Goal: Task Accomplishment & Management: Manage account settings

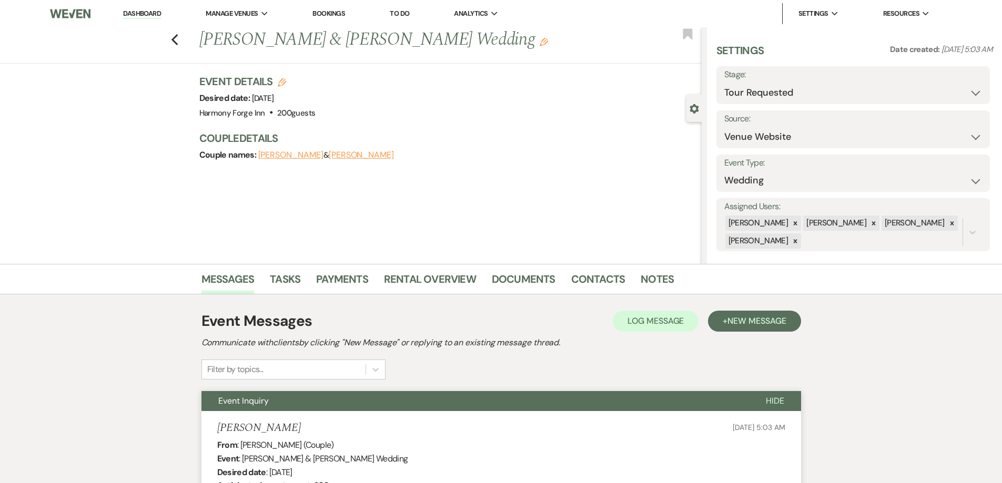
select select "2"
select select "5"
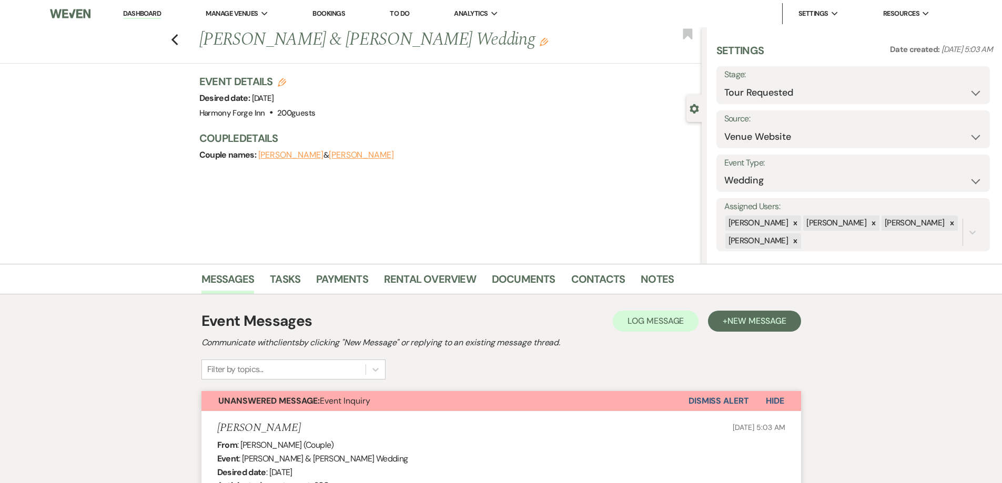
click at [128, 12] on link "Dashboard" at bounding box center [142, 14] width 38 height 10
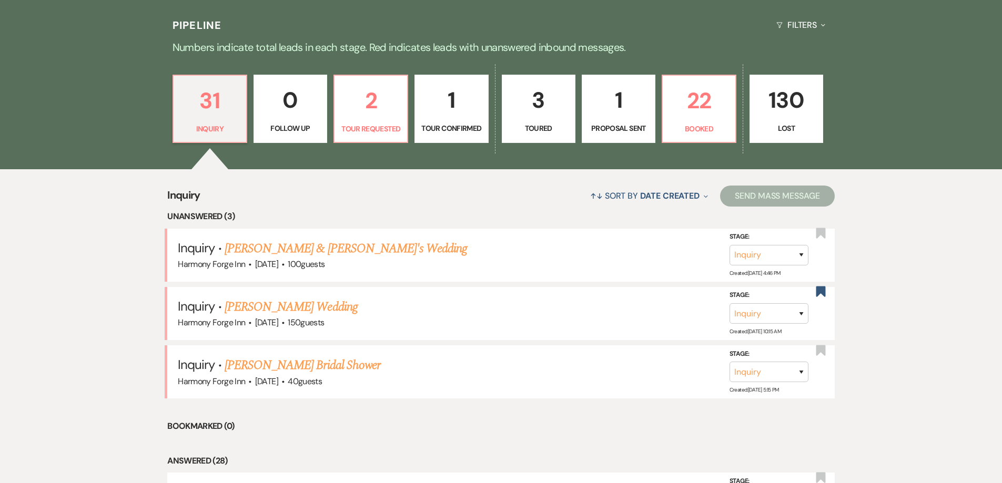
scroll to position [263, 0]
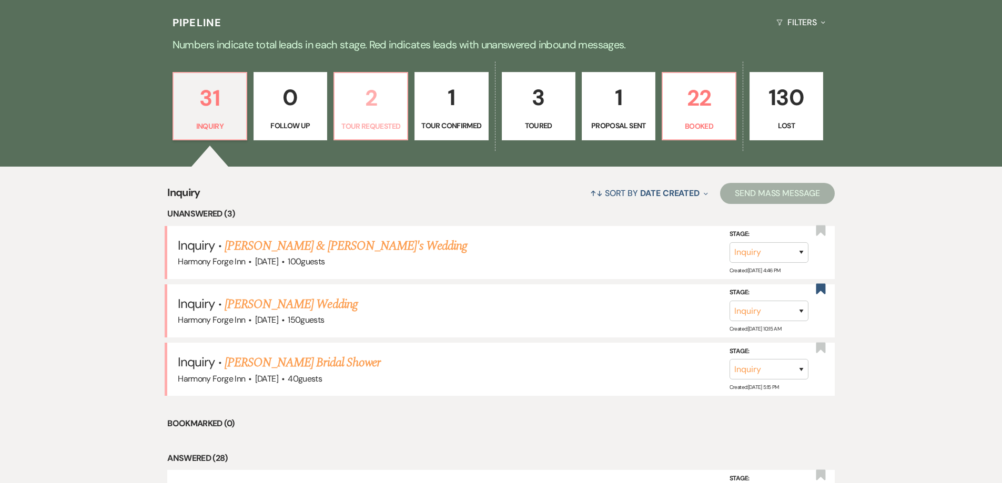
click at [374, 124] on p "Tour Requested" at bounding box center [371, 126] width 60 height 12
select select "2"
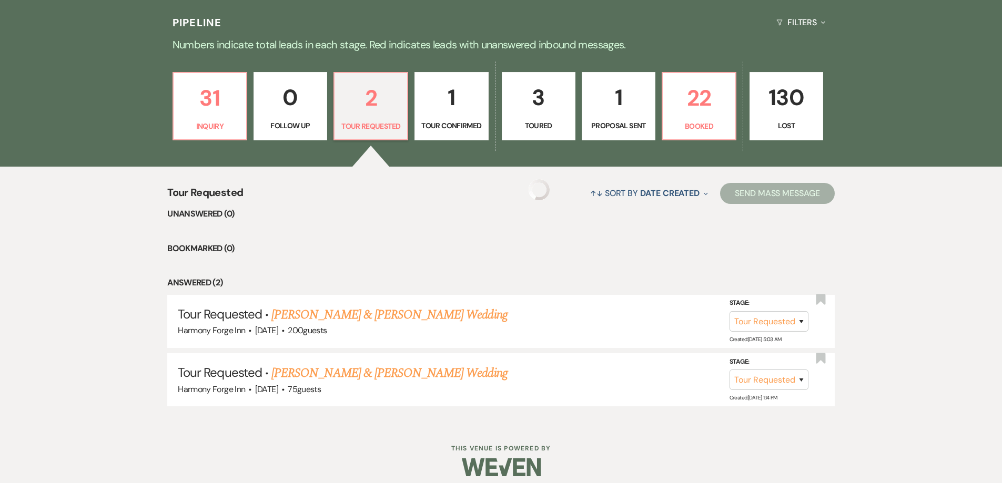
select select "2"
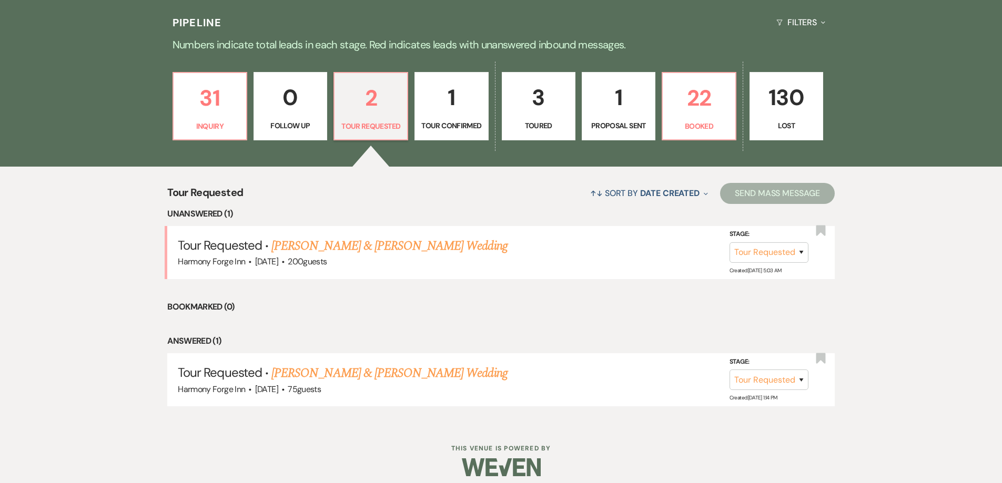
click at [441, 111] on p "1" at bounding box center [451, 97] width 60 height 35
select select "4"
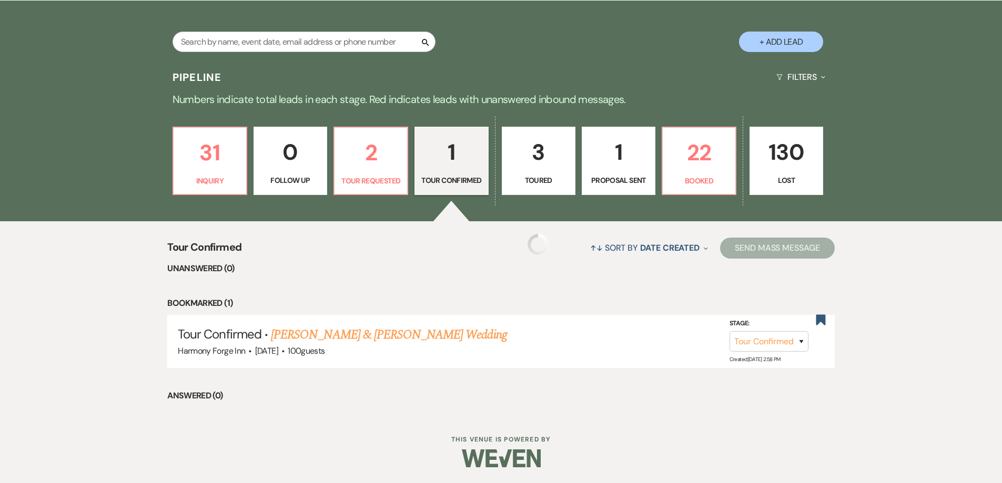
scroll to position [208, 0]
click at [354, 338] on link "[PERSON_NAME] & [PERSON_NAME] Wedding" at bounding box center [389, 334] width 236 height 19
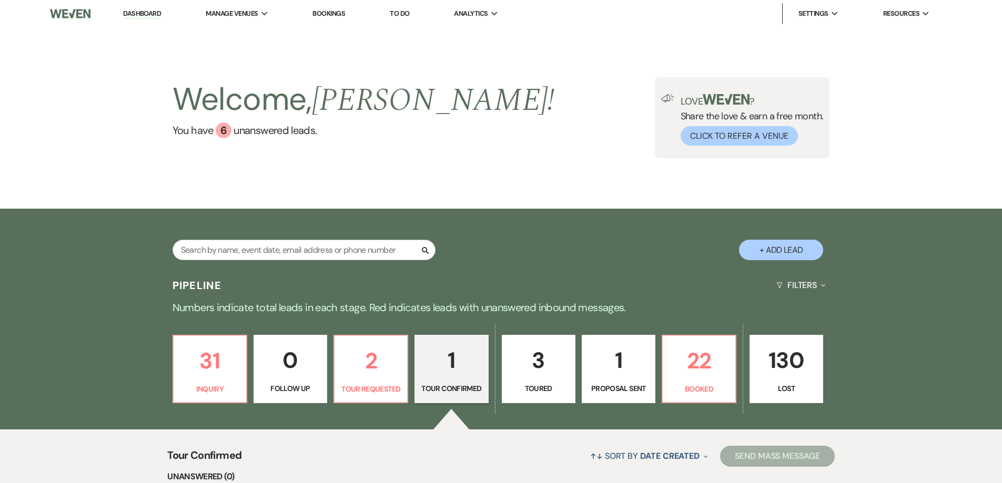
select select "4"
select select "5"
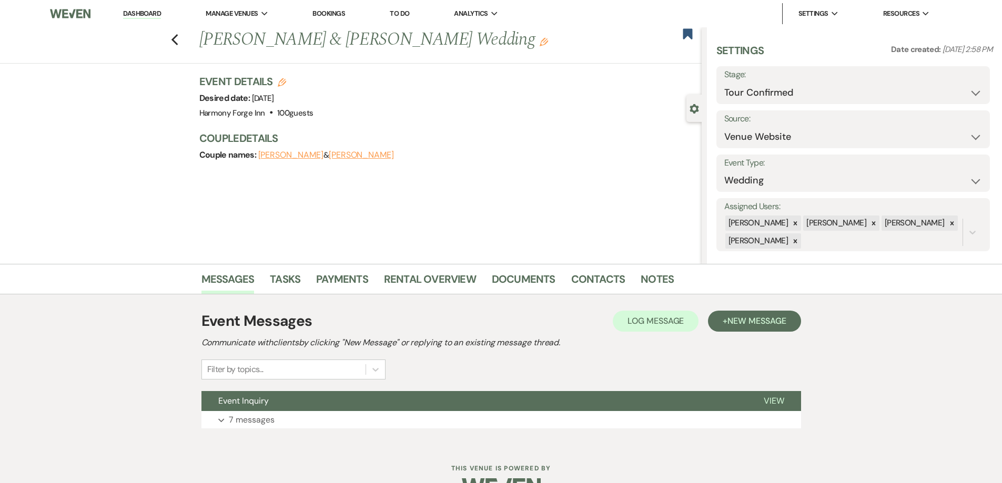
scroll to position [29, 0]
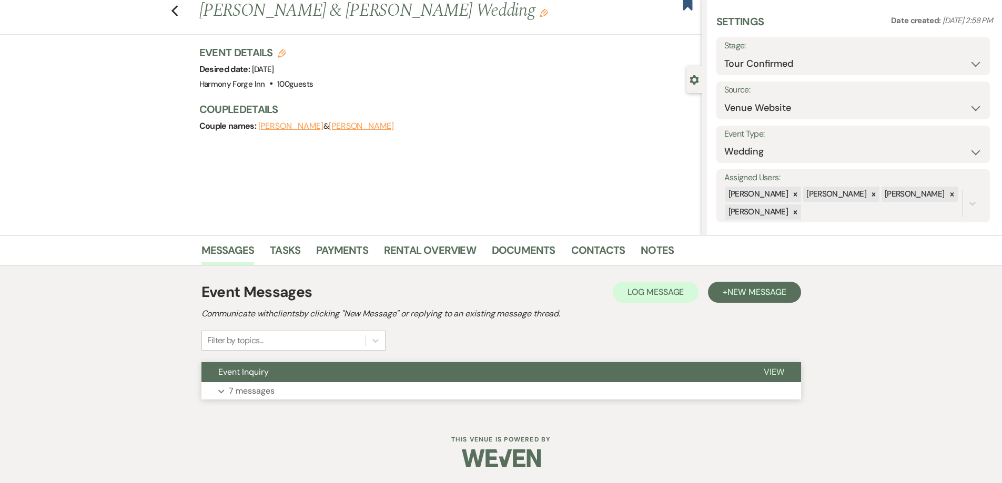
click at [260, 392] on p "7 messages" at bounding box center [252, 391] width 46 height 14
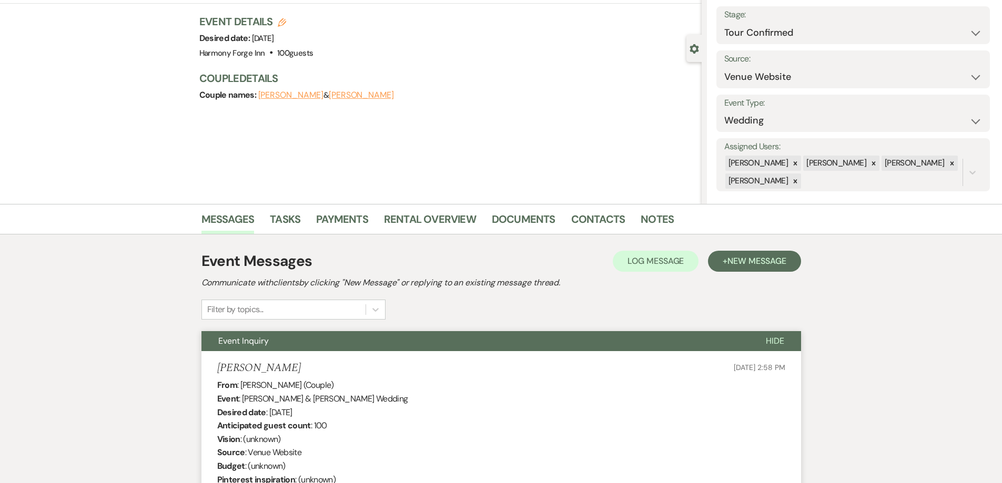
scroll to position [0, 0]
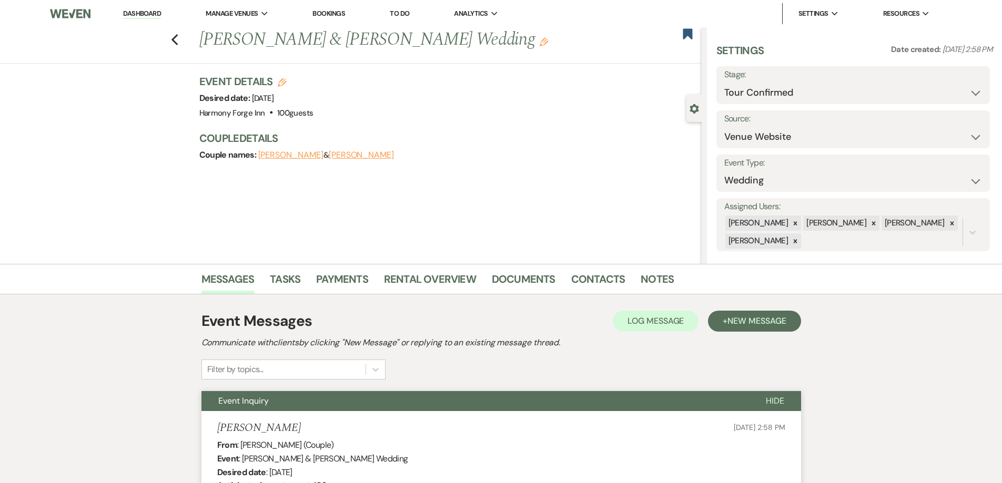
click at [783, 78] on label "Stage:" at bounding box center [853, 74] width 258 height 15
click at [776, 94] on select "Inquiry Follow Up Tour Requested Tour Confirmed Toured Proposal Sent Booked Lost" at bounding box center [853, 93] width 258 height 21
select select "5"
click at [724, 83] on select "Inquiry Follow Up Tour Requested Tour Confirmed Toured Proposal Sent Booked Lost" at bounding box center [853, 93] width 258 height 21
click at [964, 91] on button "Save" at bounding box center [959, 85] width 59 height 21
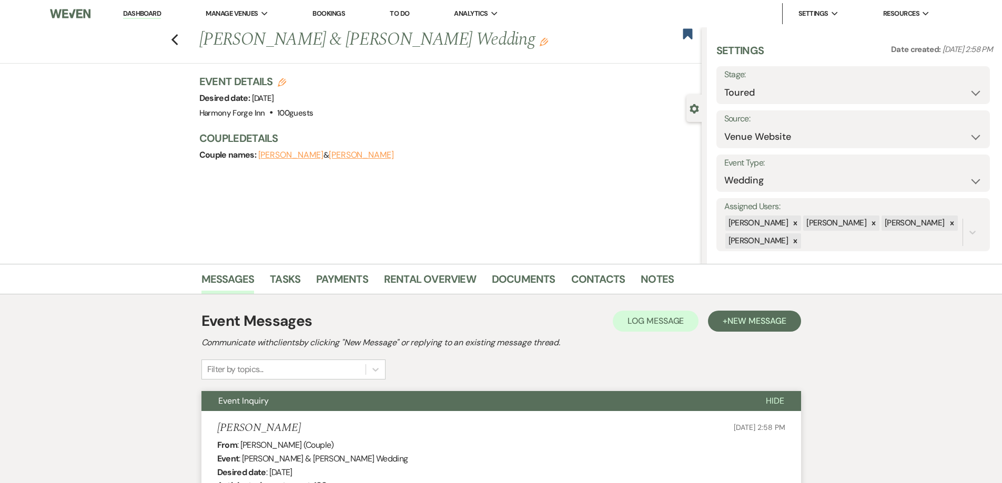
click at [151, 15] on link "Dashboard" at bounding box center [142, 14] width 38 height 10
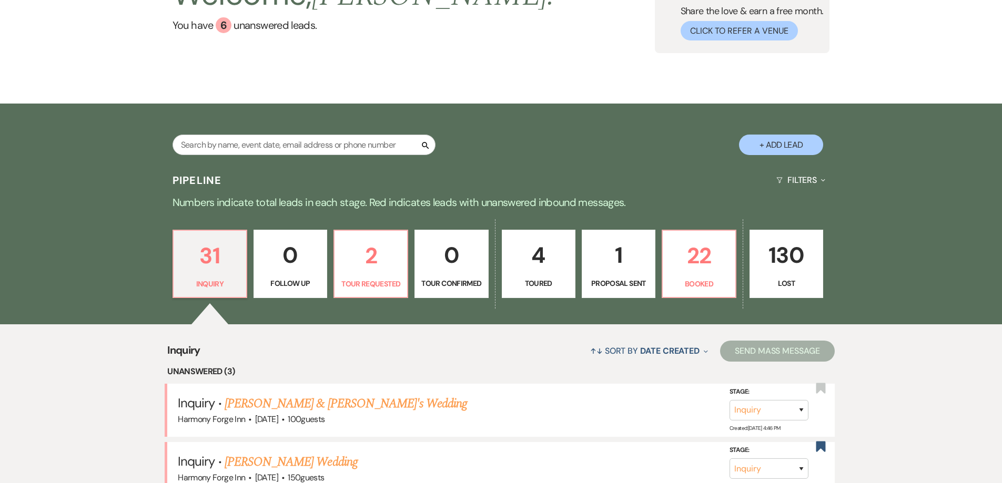
click at [473, 256] on p "0" at bounding box center [451, 255] width 60 height 35
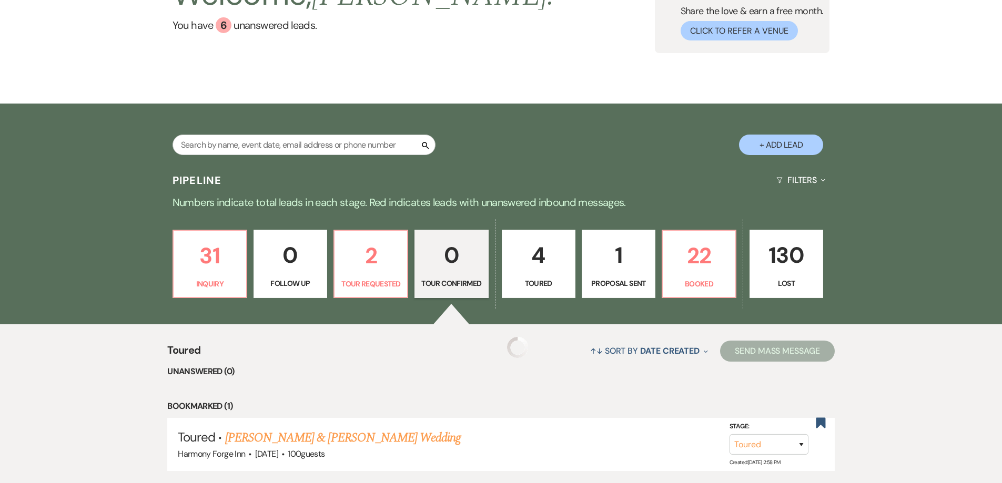
scroll to position [101, 0]
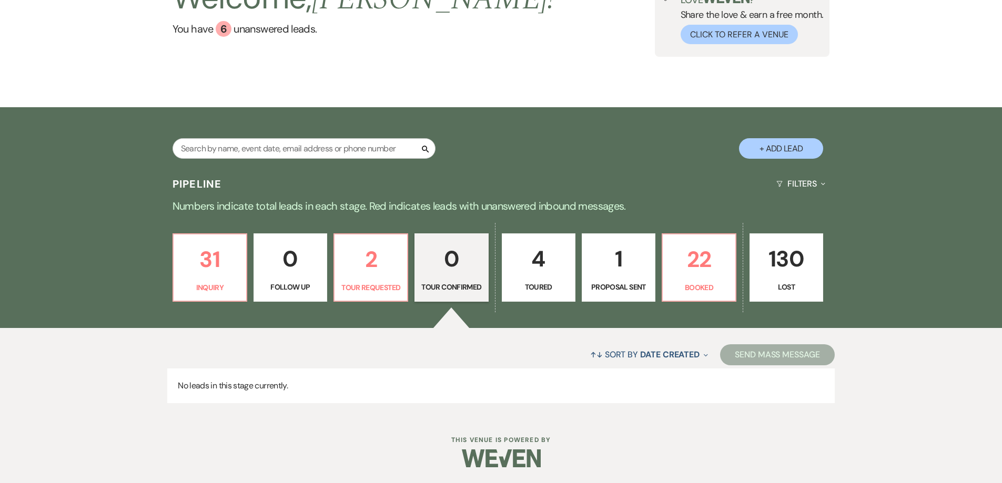
click at [530, 263] on p "4" at bounding box center [538, 258] width 60 height 35
select select "5"
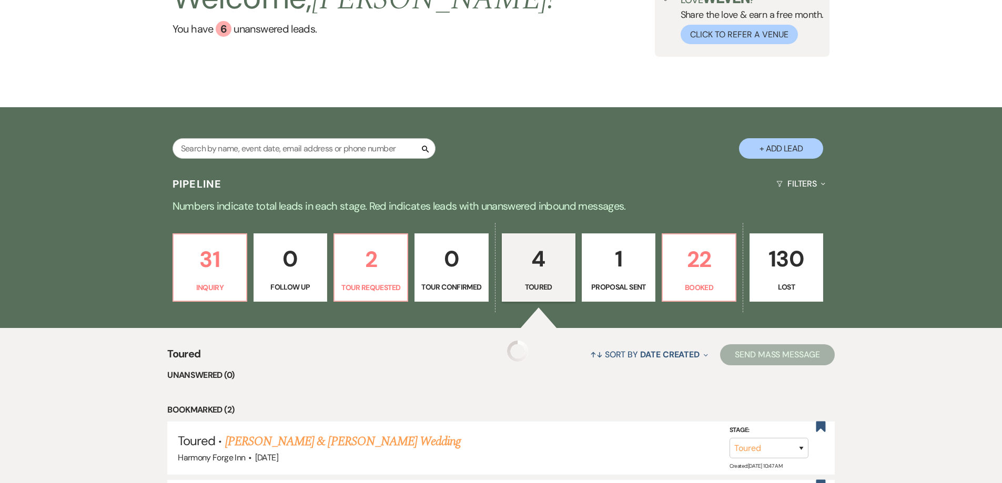
select select "5"
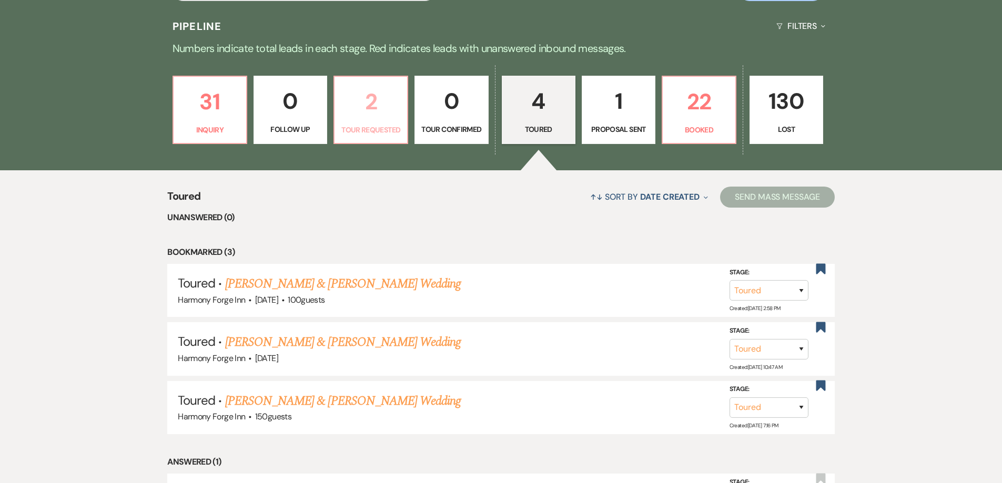
click at [341, 123] on link "2 Tour Requested" at bounding box center [370, 110] width 75 height 68
select select "2"
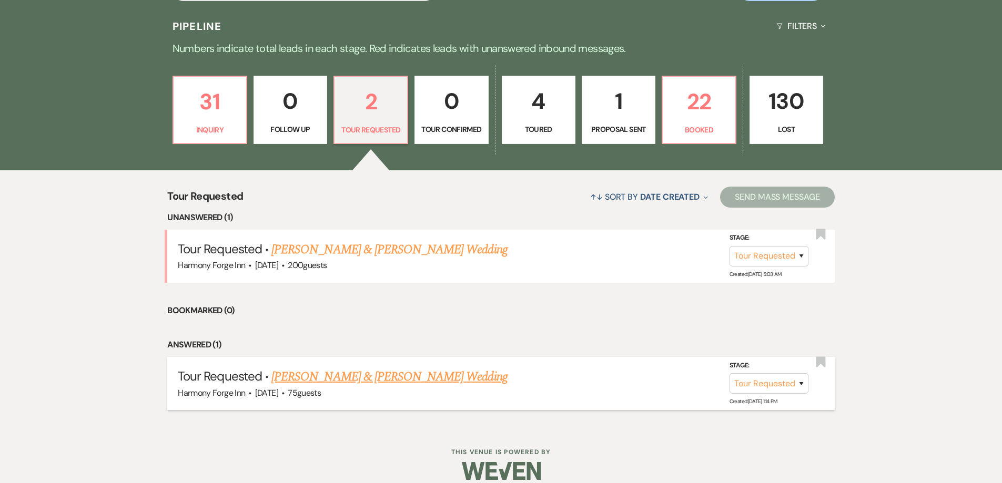
click at [358, 378] on link "[PERSON_NAME] & [PERSON_NAME] Wedding" at bounding box center [389, 377] width 236 height 19
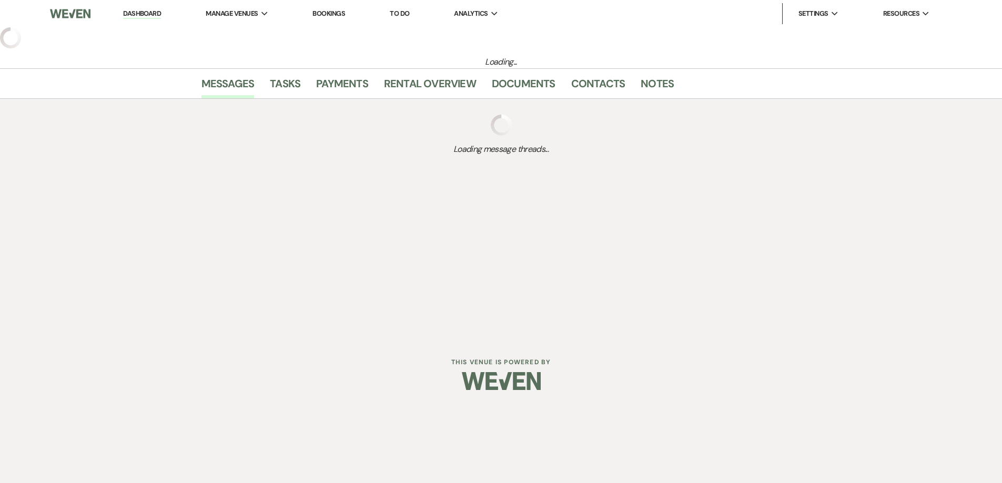
select select "2"
select select "17"
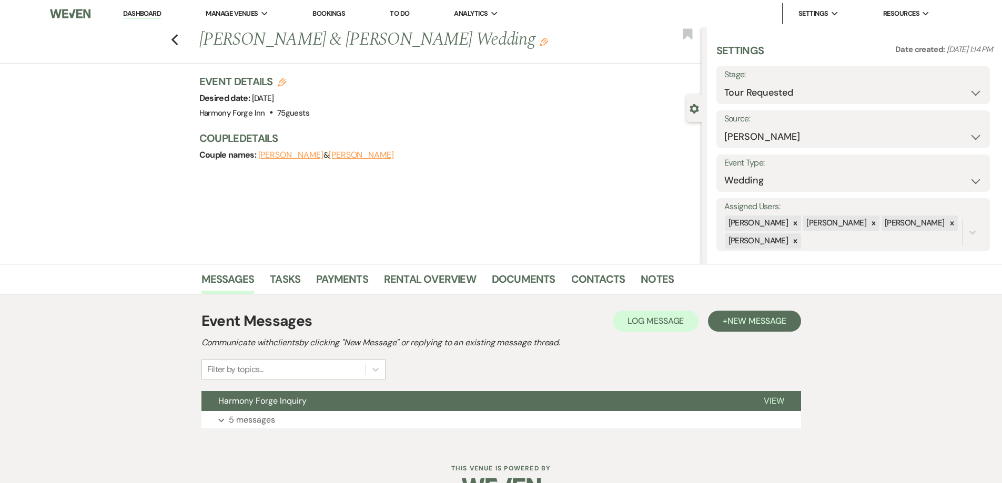
click at [185, 36] on div "Previous [PERSON_NAME] & [PERSON_NAME] Wedding Edit Bookmark" at bounding box center [348, 45] width 707 height 36
click at [179, 39] on icon "Previous" at bounding box center [175, 40] width 8 height 13
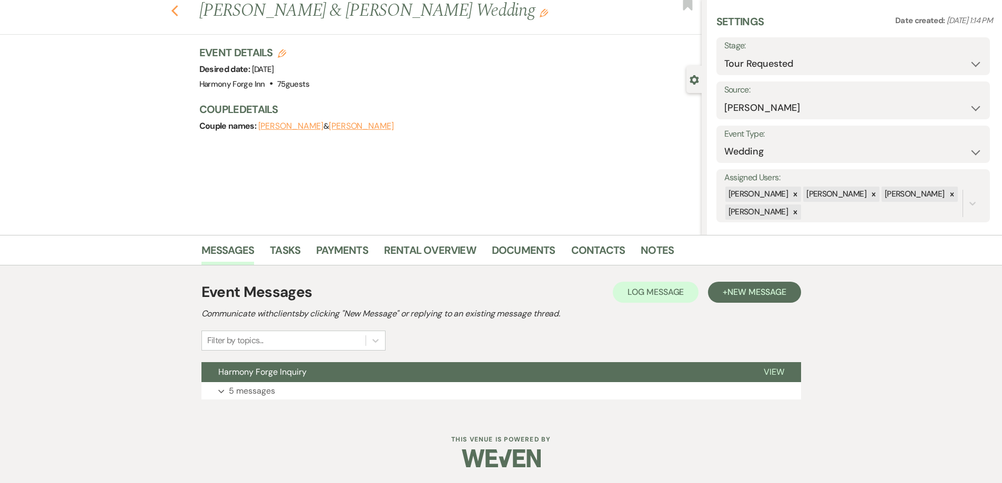
select select "2"
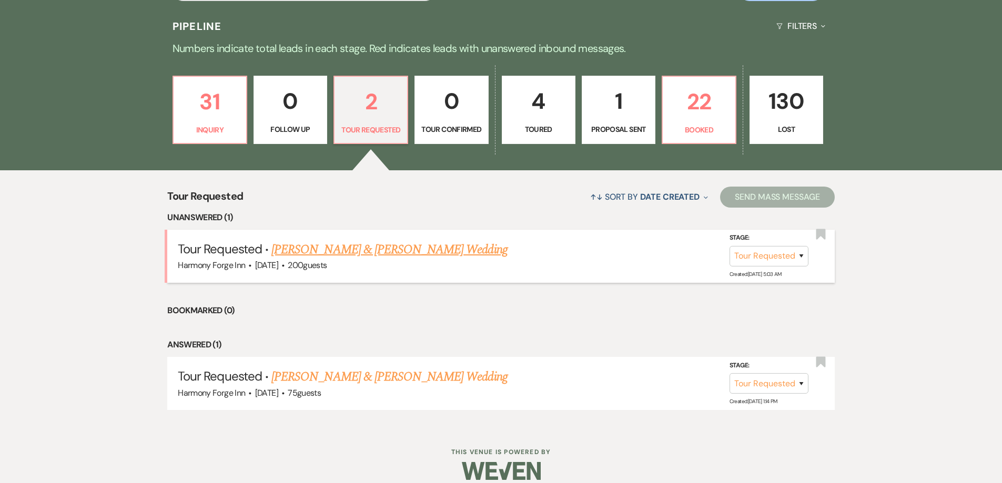
click at [342, 257] on link "[PERSON_NAME] & [PERSON_NAME] Wedding" at bounding box center [389, 249] width 236 height 19
select select "2"
select select "5"
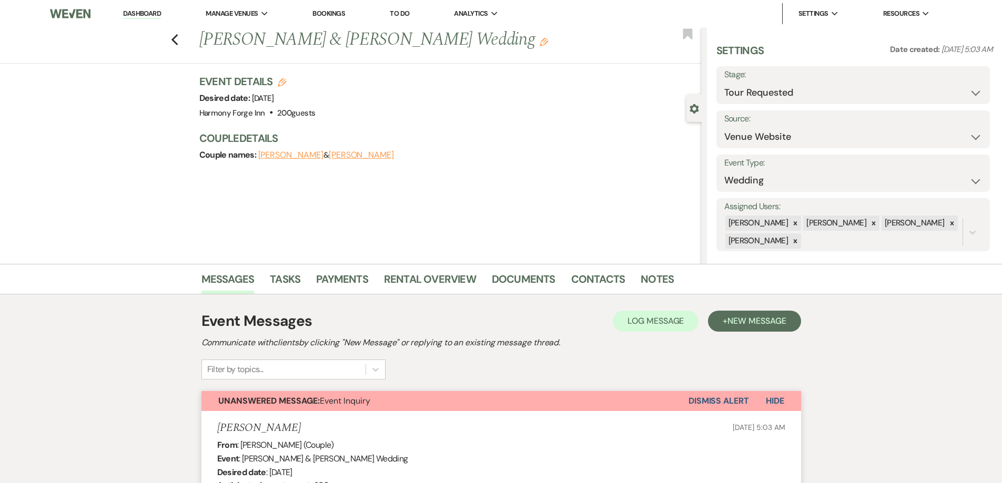
click at [156, 12] on link "Dashboard" at bounding box center [142, 14] width 38 height 10
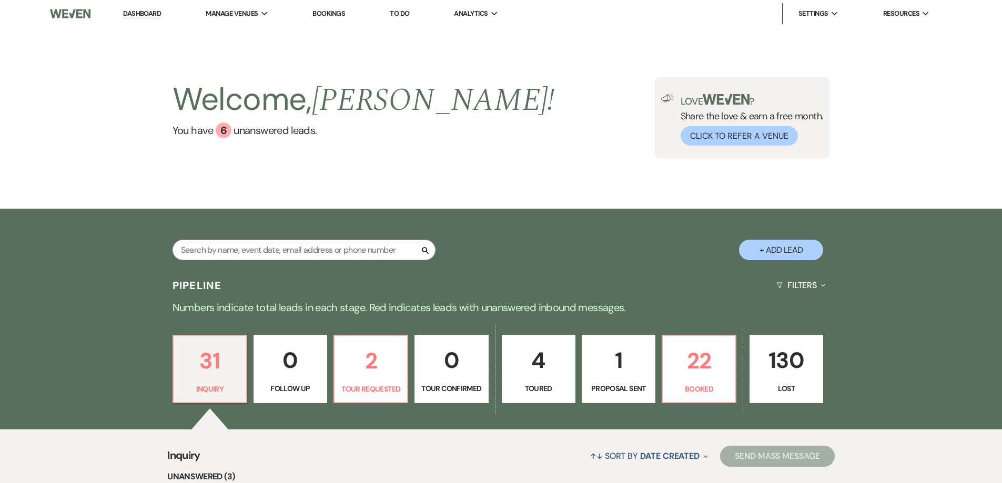
scroll to position [210, 0]
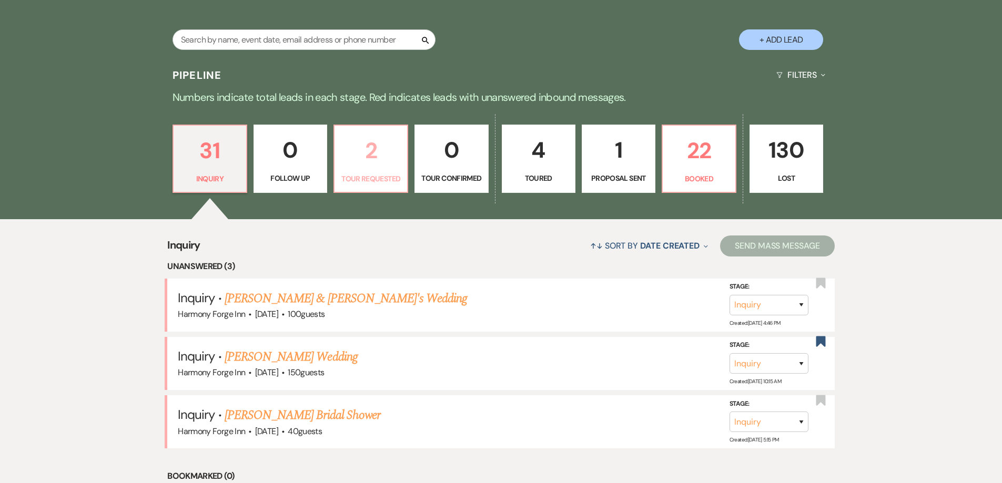
click at [381, 156] on p "2" at bounding box center [371, 150] width 60 height 35
select select "2"
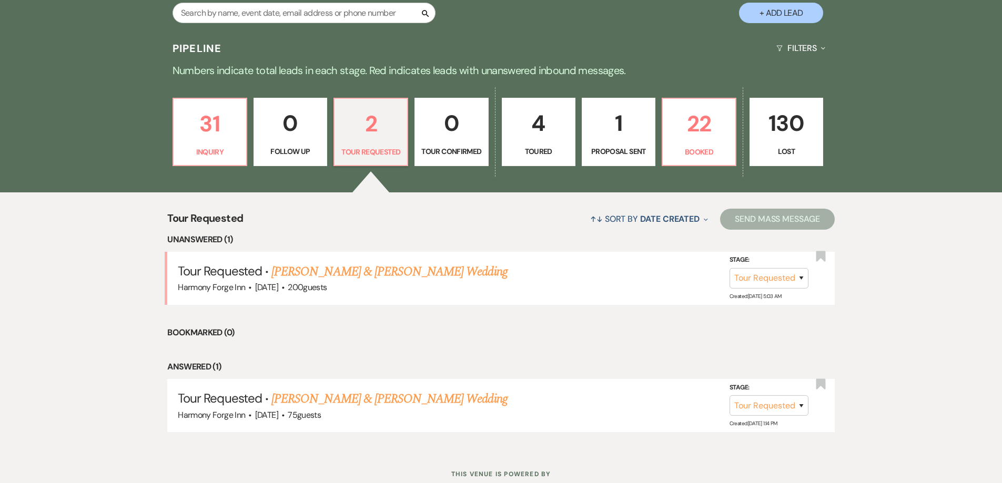
scroll to position [272, 0]
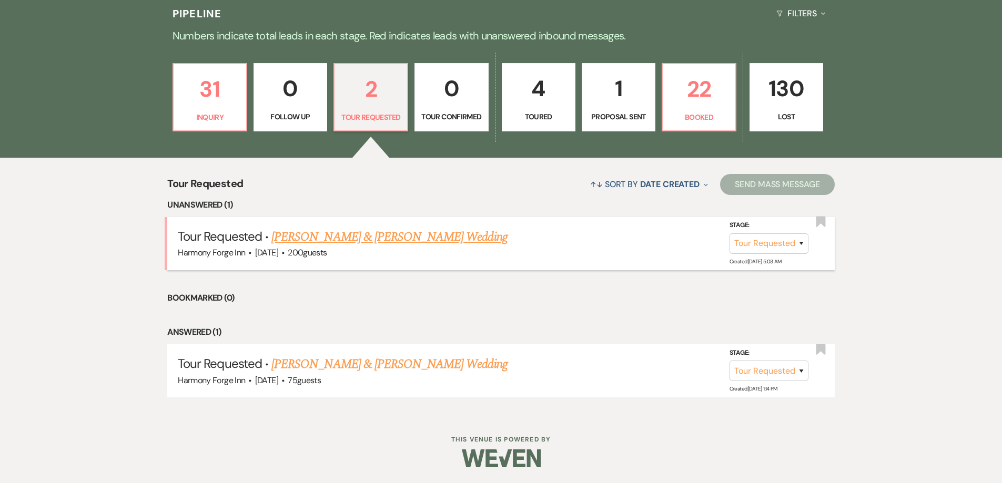
click at [373, 236] on link "[PERSON_NAME] & [PERSON_NAME] Wedding" at bounding box center [389, 237] width 236 height 19
select select "2"
select select "5"
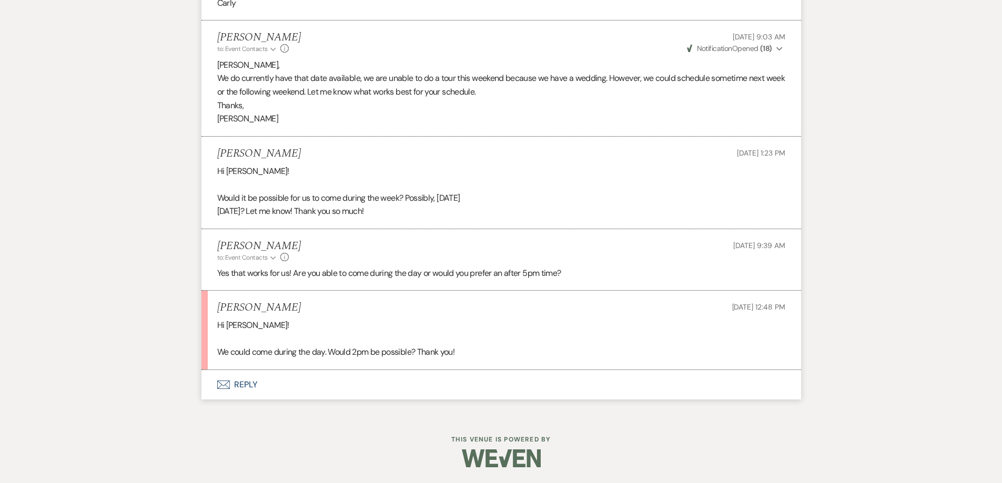
scroll to position [920, 0]
click at [237, 377] on button "Envelope Reply" at bounding box center [500, 384] width 599 height 29
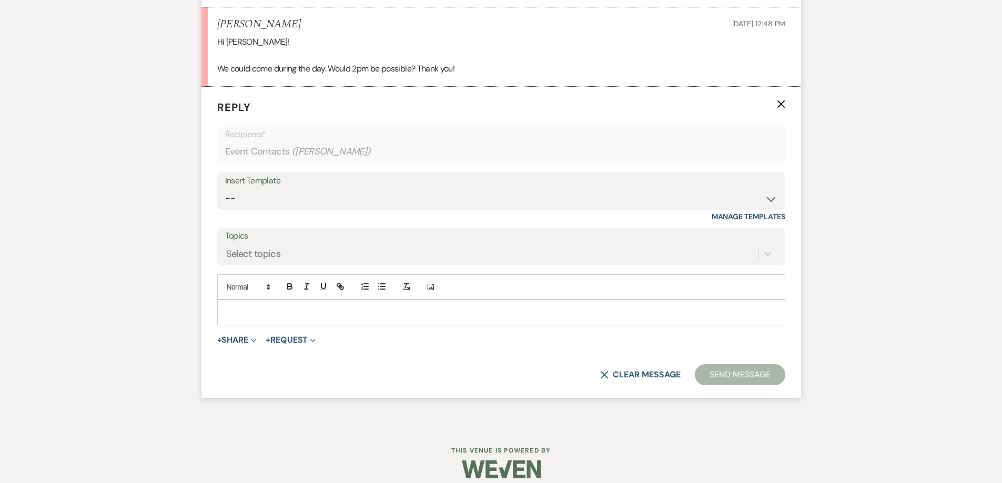
scroll to position [1257, 0]
click at [253, 311] on p at bounding box center [501, 311] width 551 height 12
click at [262, 312] on p "Yes," at bounding box center [501, 311] width 551 height 12
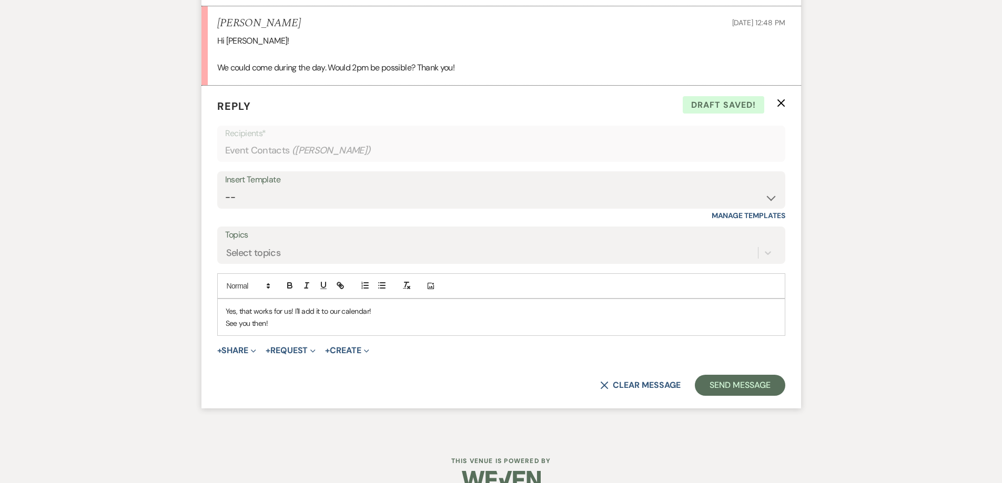
click at [291, 313] on p "Yes, that works for us! I'll add it to our calendar!" at bounding box center [501, 311] width 551 height 12
click at [738, 388] on button "Send Message" at bounding box center [740, 385] width 90 height 21
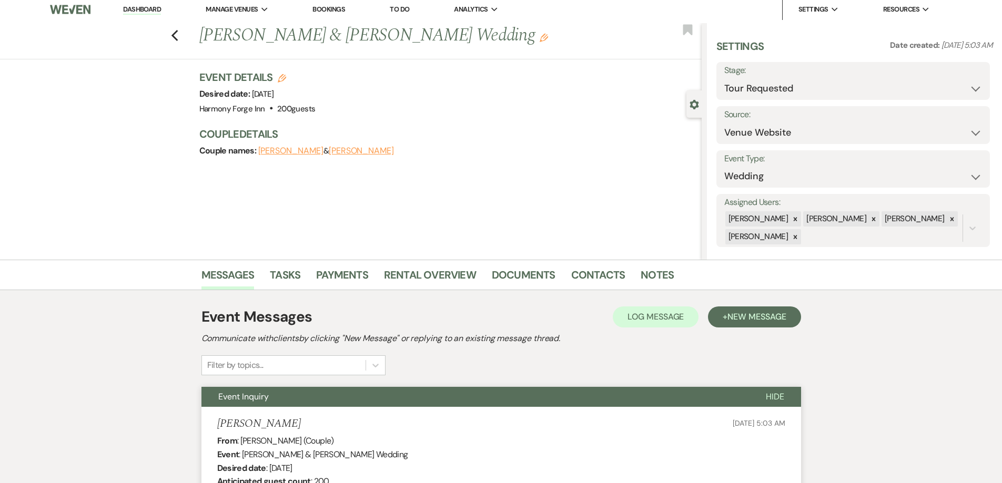
scroll to position [0, 0]
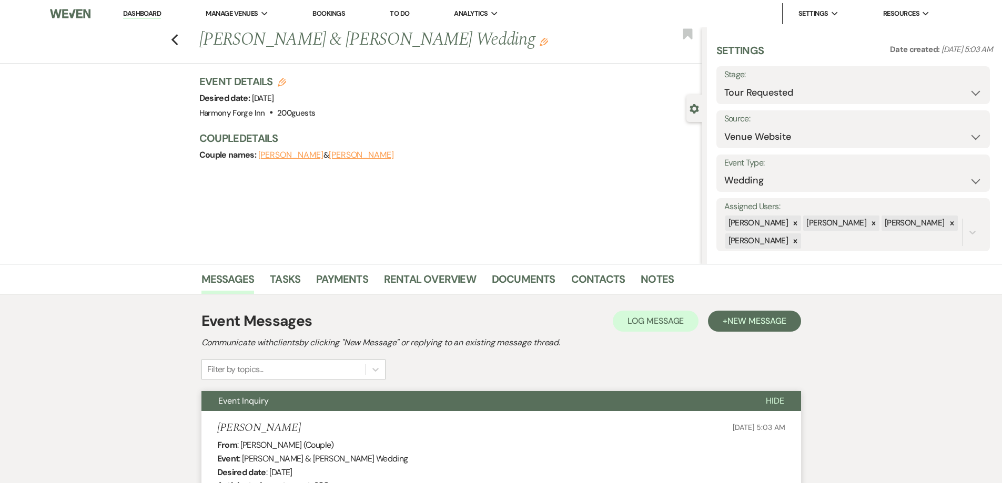
click at [135, 15] on link "Dashboard" at bounding box center [142, 14] width 38 height 10
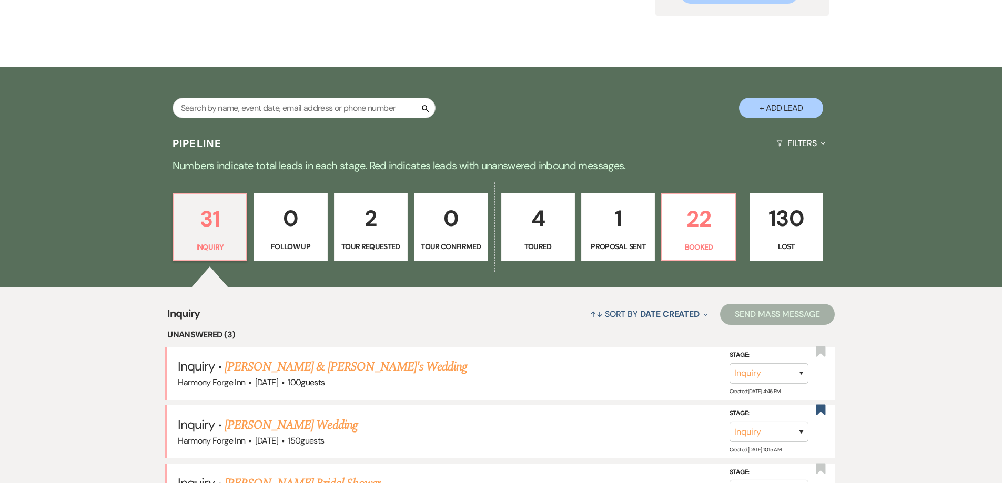
scroll to position [210, 0]
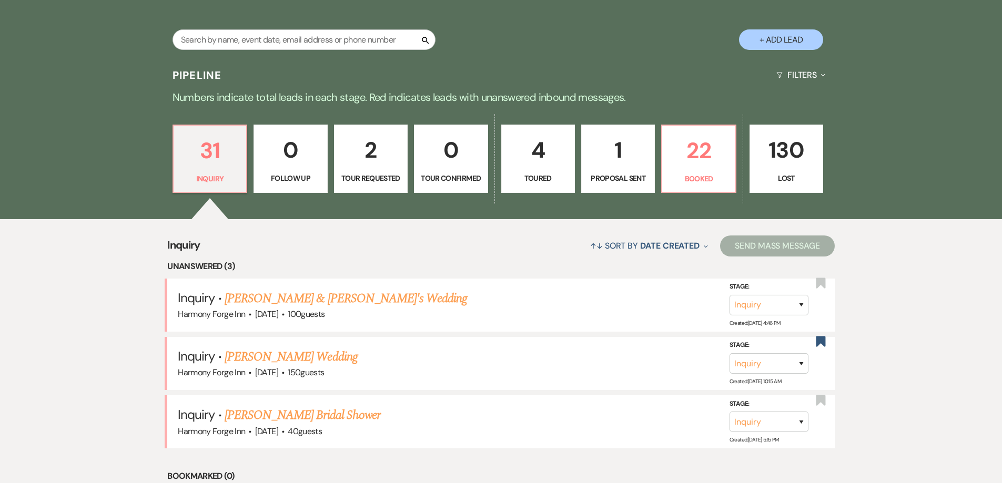
click at [382, 158] on p "2" at bounding box center [371, 149] width 60 height 35
select select "2"
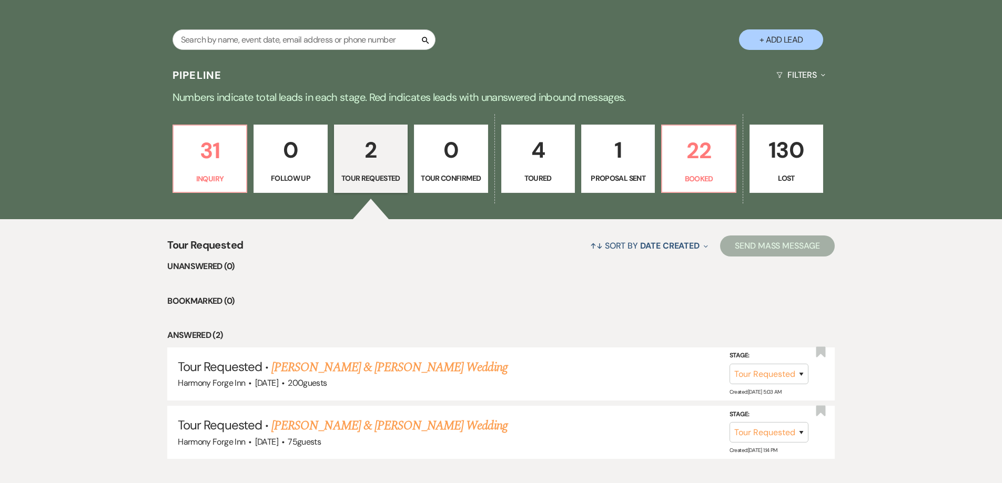
scroll to position [272, 0]
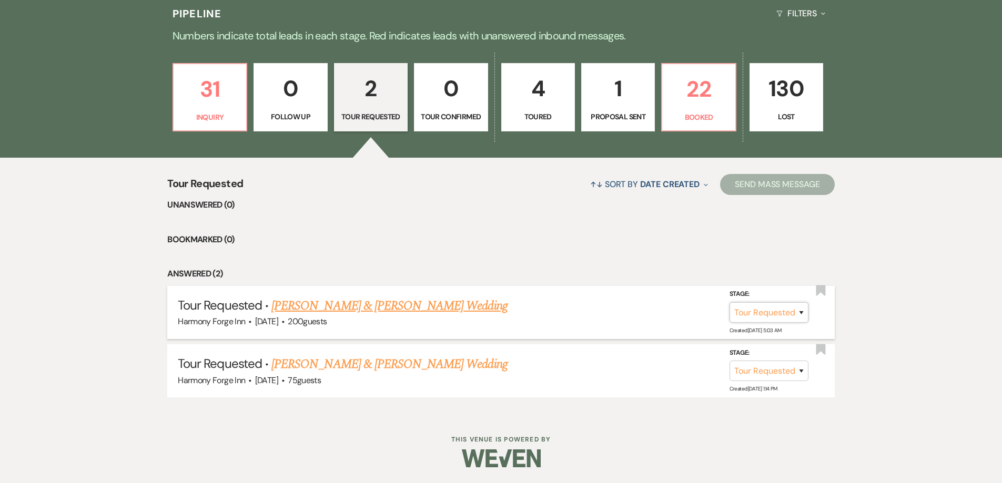
click at [750, 313] on select "Inquiry Follow Up Tour Requested Tour Confirmed Toured Proposal Sent Booked Lost" at bounding box center [768, 312] width 79 height 21
select select "4"
click at [729, 302] on select "Inquiry Follow Up Tour Requested Tour Confirmed Toured Proposal Sent Booked Lost" at bounding box center [768, 312] width 79 height 21
click at [787, 310] on button "Save" at bounding box center [787, 312] width 53 height 21
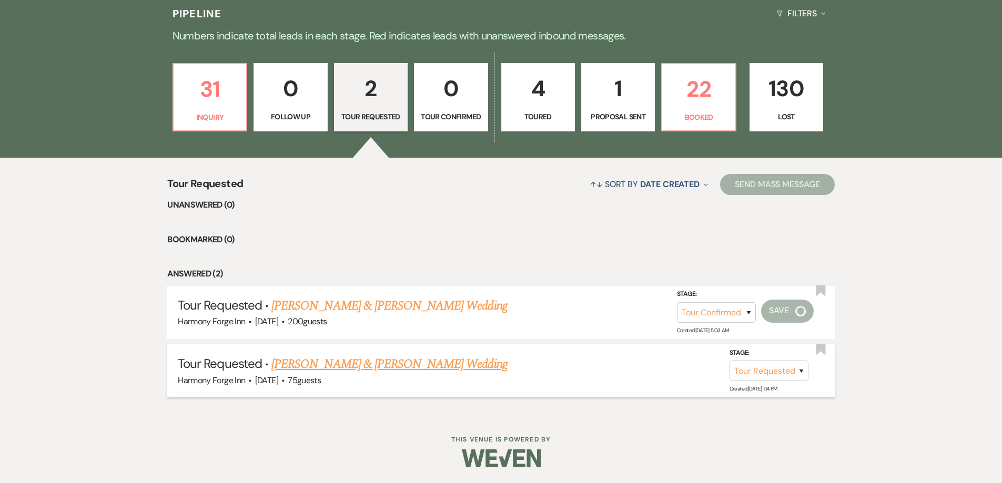
scroll to position [213, 0]
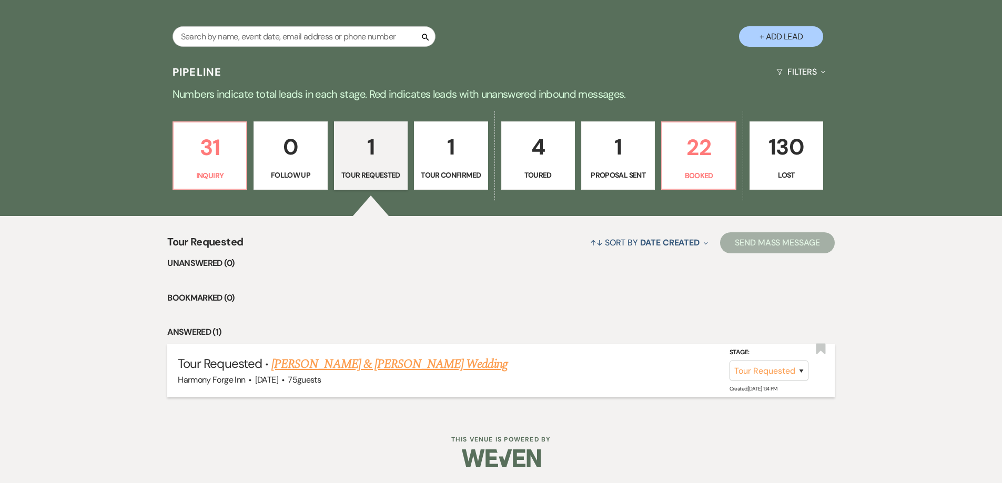
click at [302, 365] on link "[PERSON_NAME] & [PERSON_NAME] Wedding" at bounding box center [389, 364] width 236 height 19
select select "2"
select select "17"
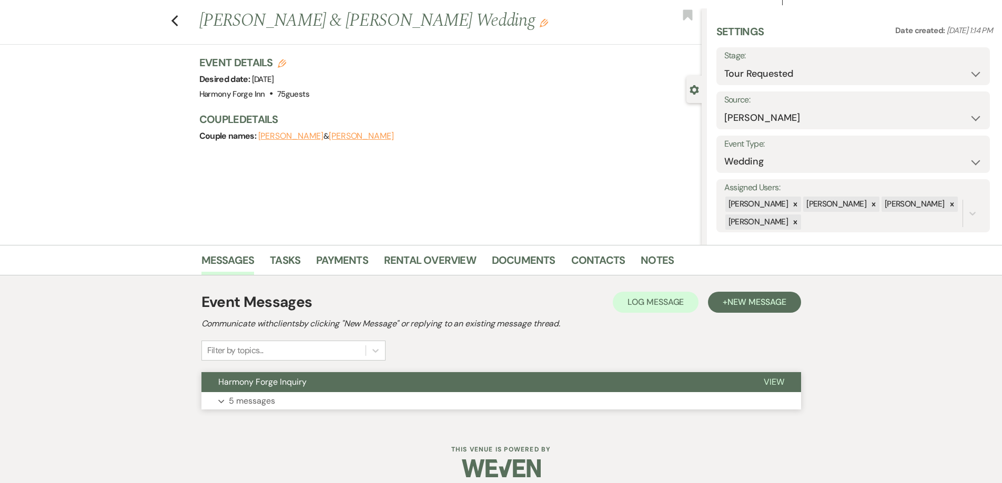
scroll to position [29, 0]
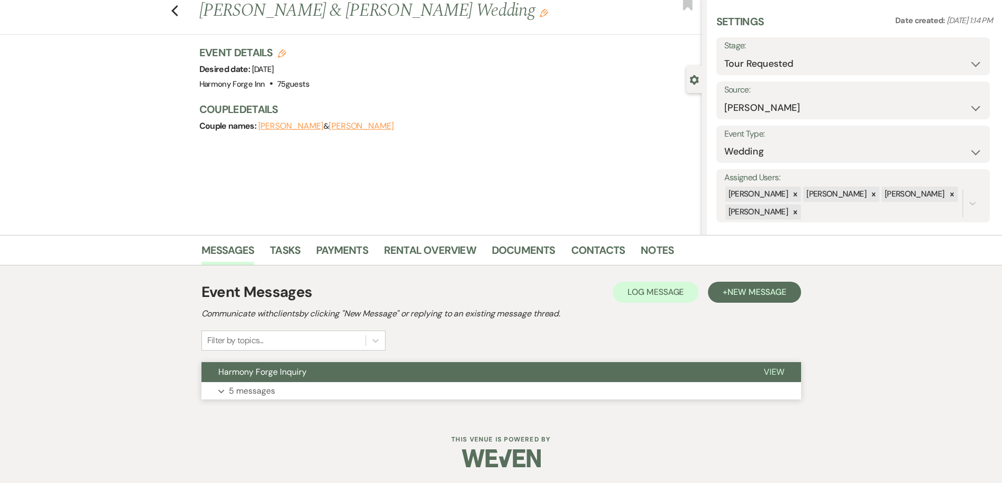
click at [252, 392] on p "5 messages" at bounding box center [252, 391] width 46 height 14
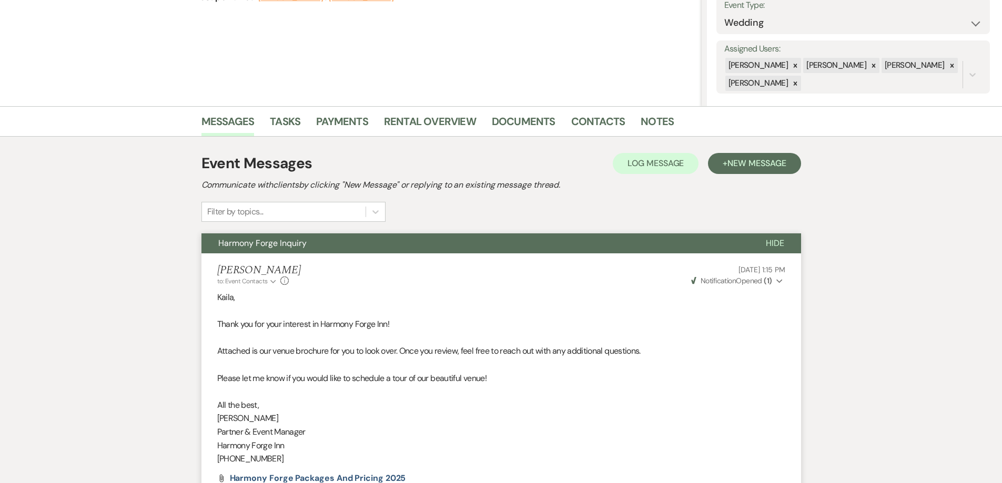
scroll to position [0, 0]
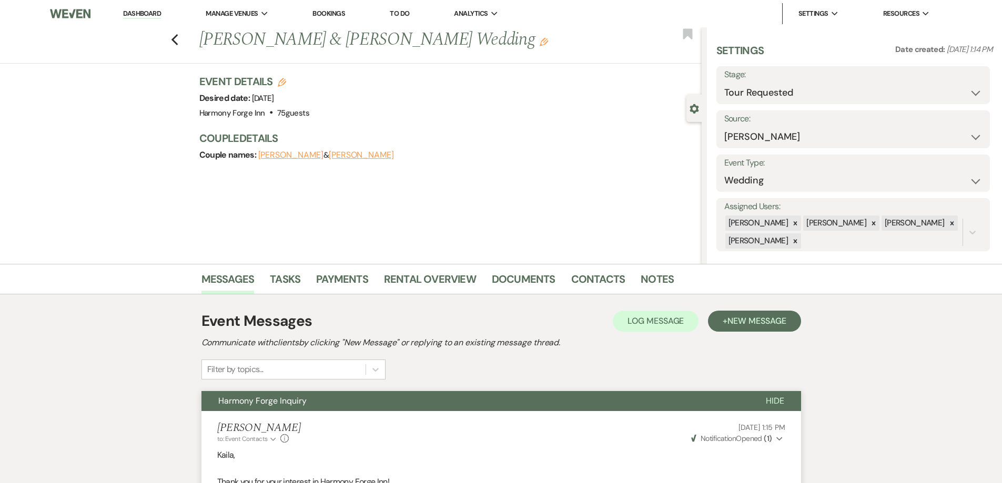
click at [142, 14] on link "Dashboard" at bounding box center [142, 14] width 38 height 10
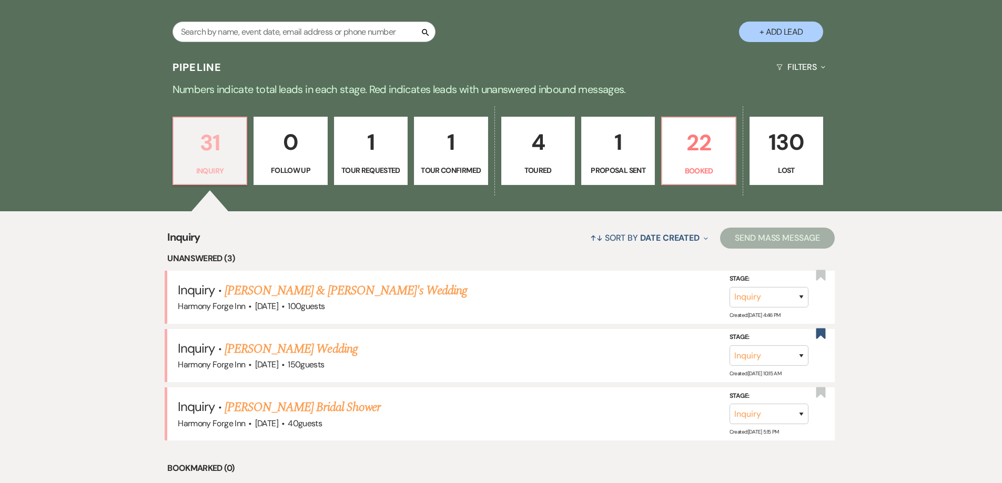
scroll to position [315, 0]
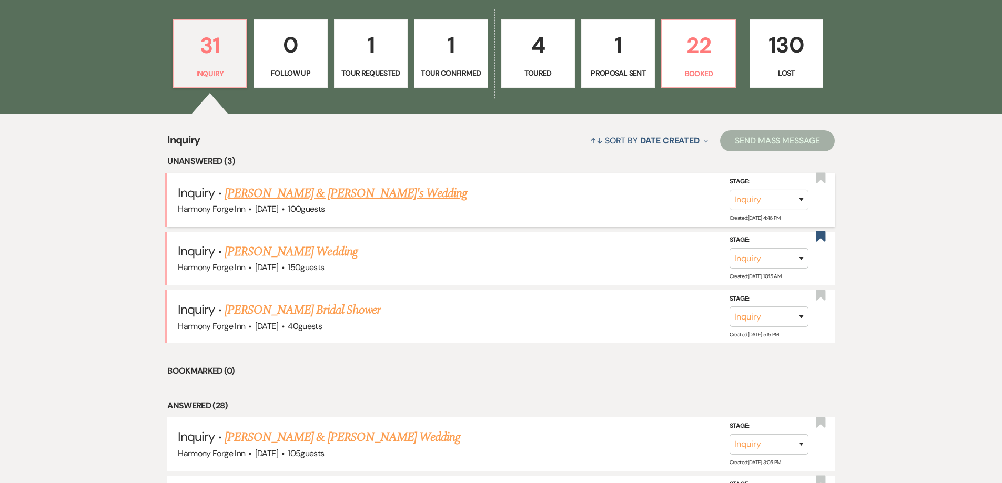
click at [255, 200] on link "[PERSON_NAME] & [PERSON_NAME]'s Wedding" at bounding box center [346, 193] width 243 height 19
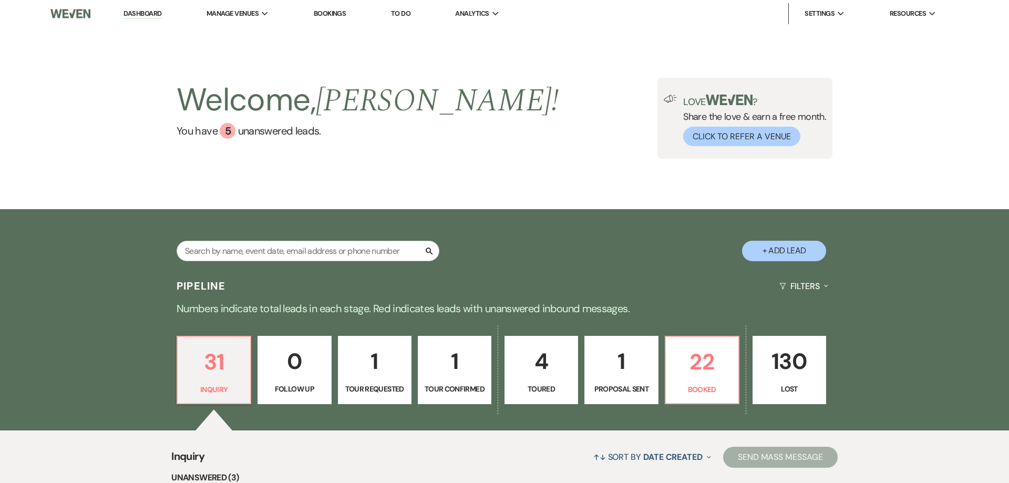
select select "5"
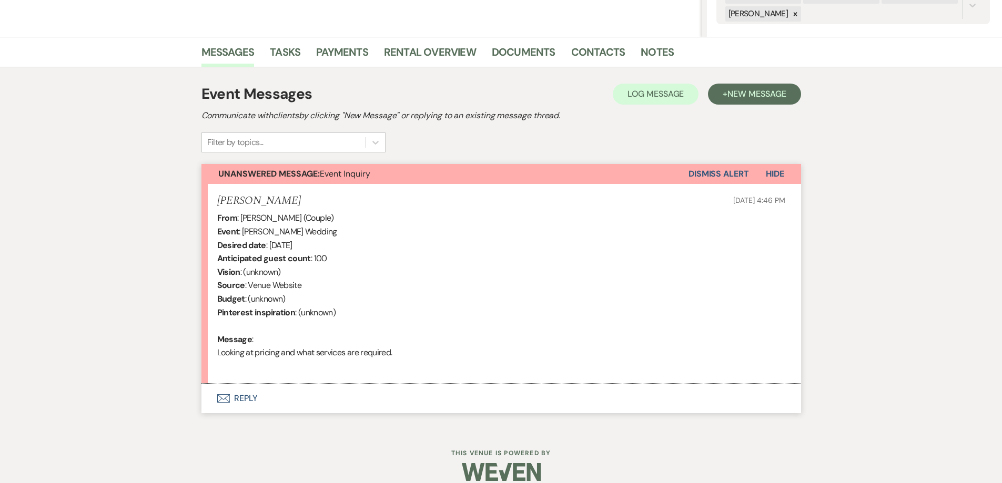
scroll to position [241, 0]
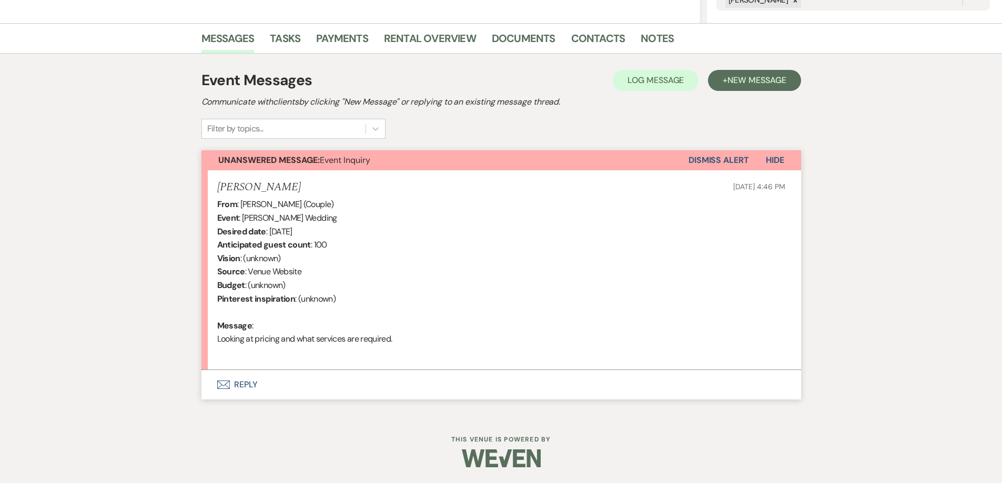
click at [248, 382] on button "Envelope Reply" at bounding box center [500, 384] width 599 height 29
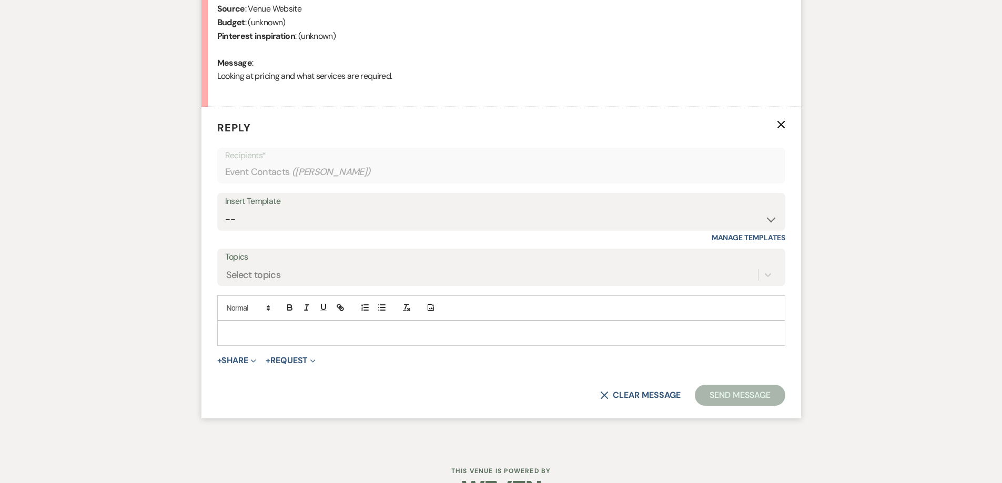
scroll to position [525, 0]
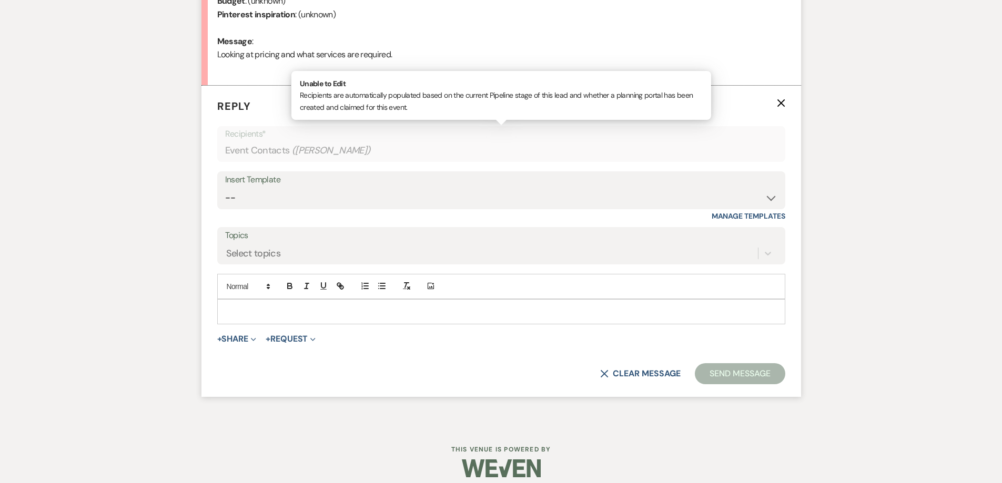
click at [261, 150] on div "Event Contacts ( [PERSON_NAME] )" at bounding box center [501, 150] width 552 height 21
click at [259, 192] on select "-- Weven Planning Portal Introduction (Booked Events) Initial Inquiry Response …" at bounding box center [501, 198] width 552 height 21
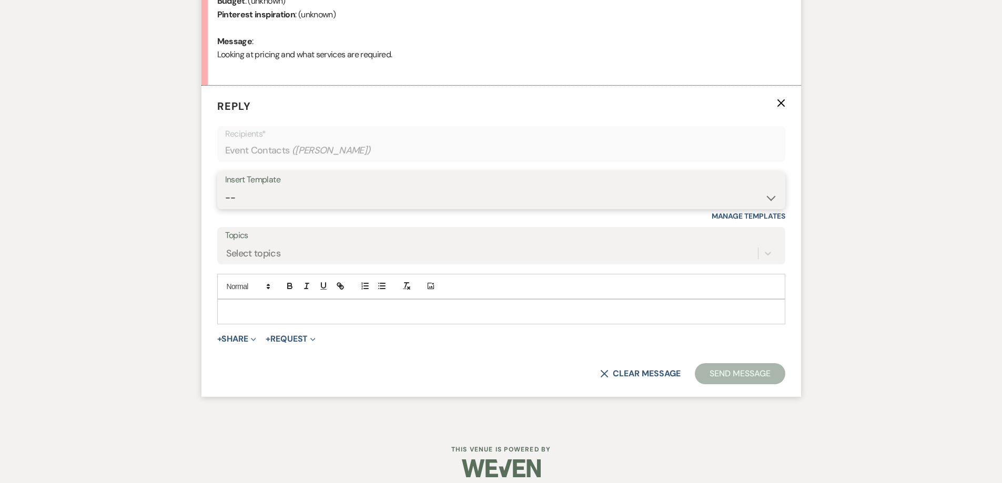
select select "5003"
click at [225, 188] on select "-- Weven Planning Portal Introduction (Booked Events) Initial Inquiry Response …" at bounding box center [501, 198] width 552 height 21
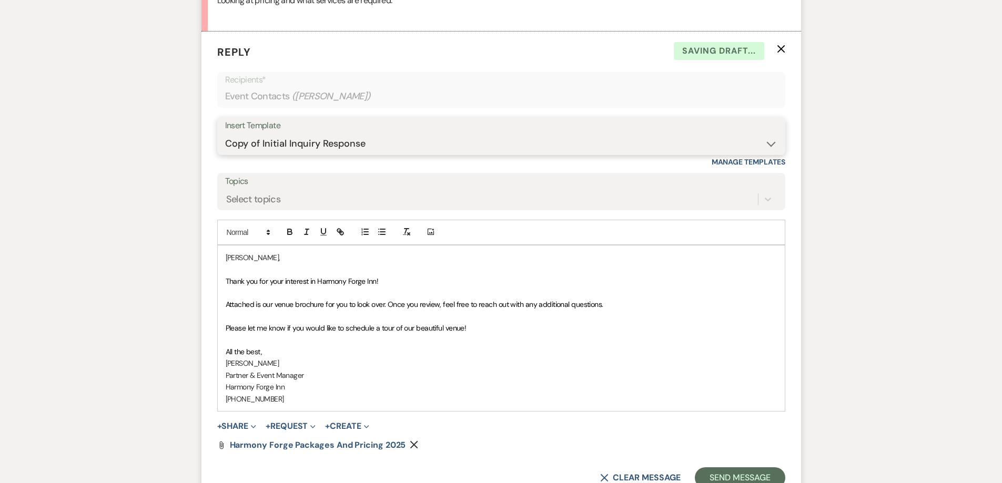
scroll to position [630, 0]
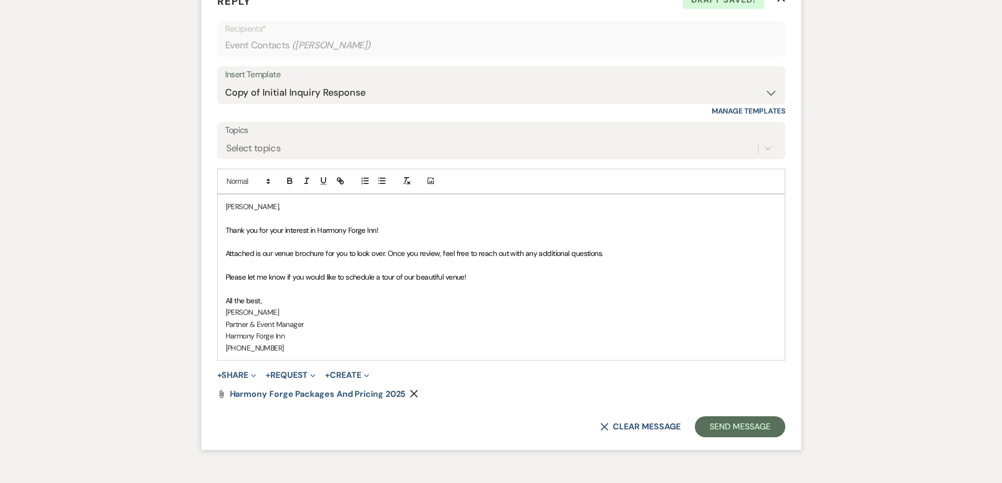
click at [387, 273] on span "Please let me know if you would like to schedule a tour of our beautiful venue!" at bounding box center [346, 276] width 241 height 9
click at [381, 276] on span "Please let me know if you would like to schedule a tour of our beautiful venue!" at bounding box center [346, 276] width 241 height 9
drag, startPoint x: 468, startPoint y: 277, endPoint x: 428, endPoint y: 280, distance: 40.6
click at [428, 280] on span "Please let me know if you would like to schedule a private tour of our beautifu…" at bounding box center [358, 276] width 264 height 9
click at [726, 429] on button "Send Message" at bounding box center [740, 426] width 90 height 21
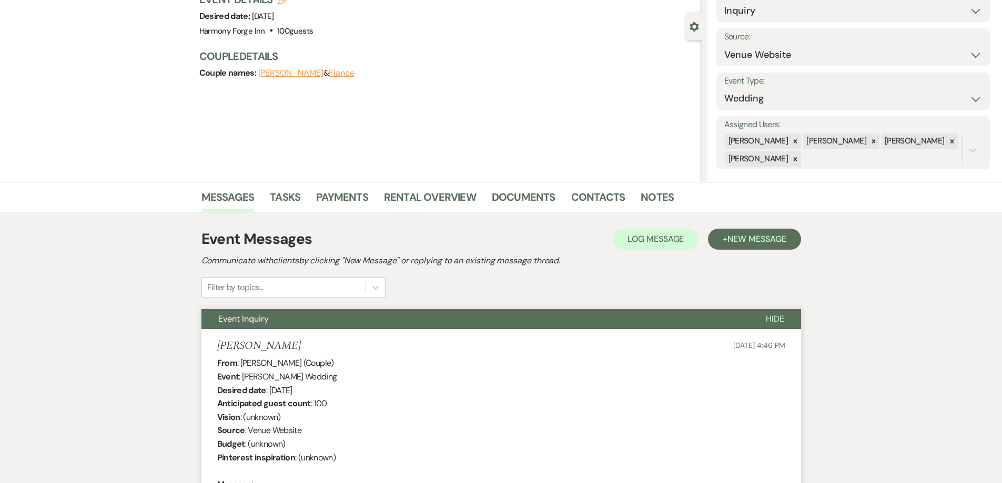
scroll to position [0, 0]
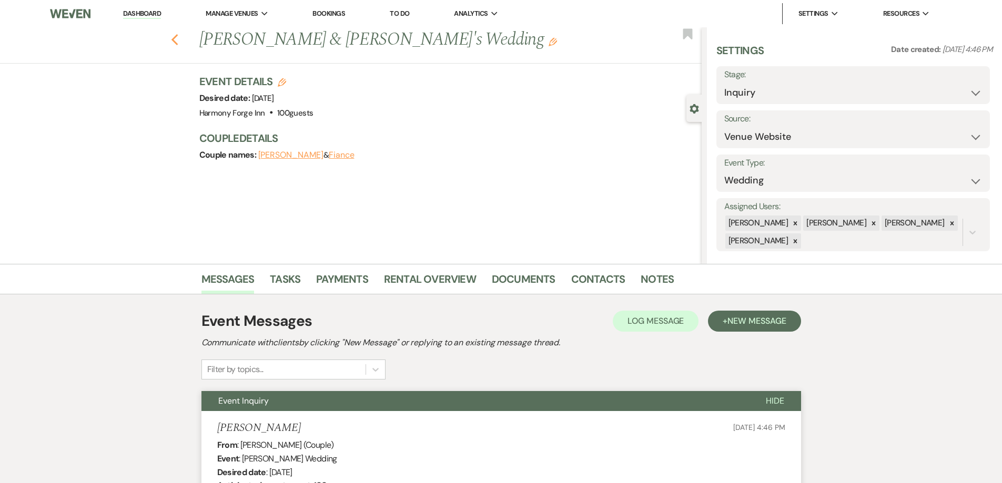
click at [177, 37] on icon "Previous" at bounding box center [175, 40] width 8 height 13
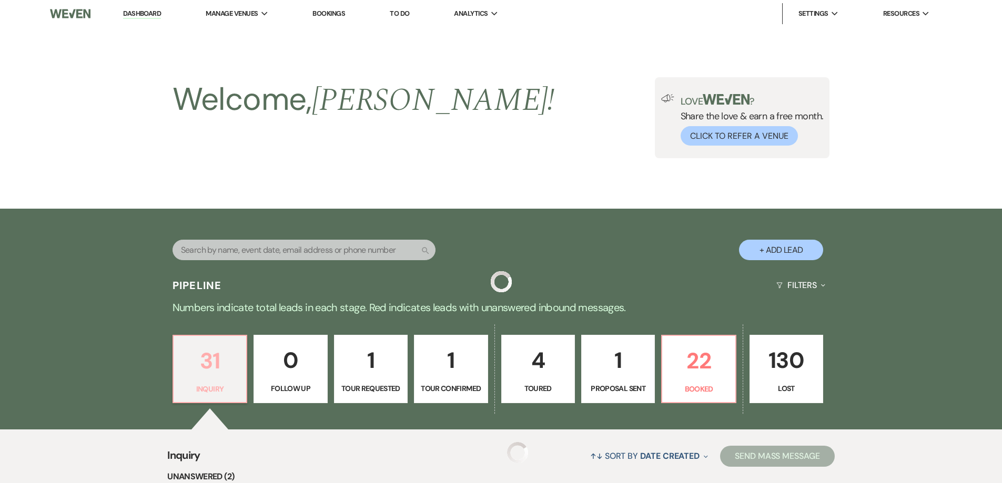
scroll to position [315, 0]
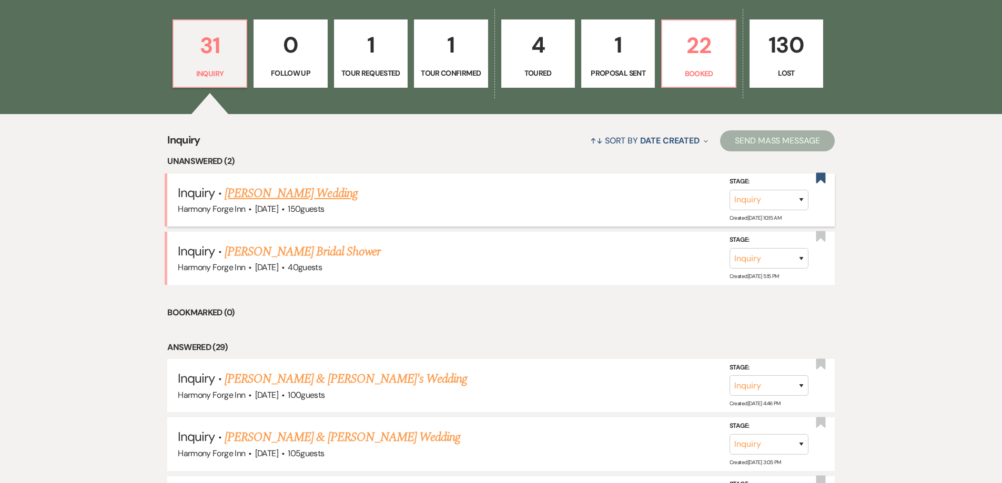
click at [253, 192] on link "[PERSON_NAME] Wedding" at bounding box center [291, 193] width 133 height 19
select select "5"
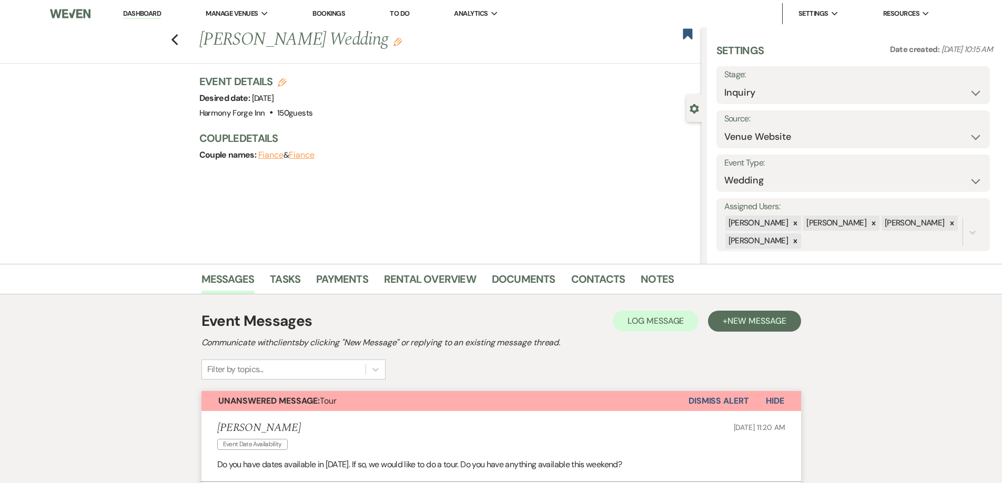
click at [152, 12] on link "Dashboard" at bounding box center [142, 14] width 38 height 10
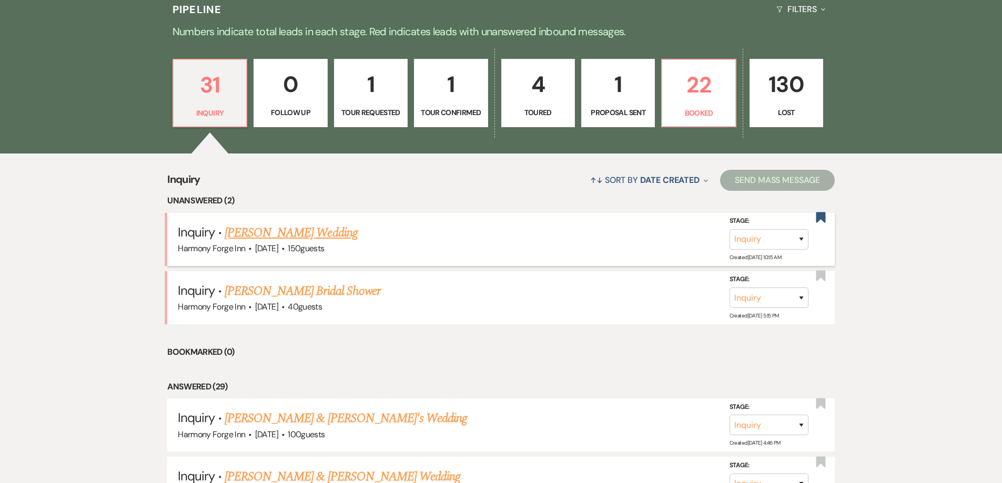
scroll to position [315, 0]
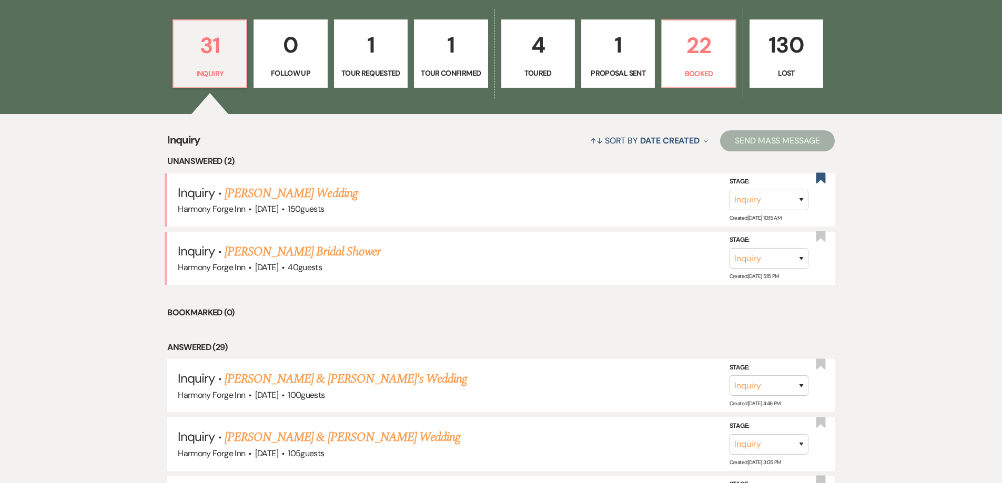
click at [369, 51] on p "1" at bounding box center [371, 44] width 60 height 35
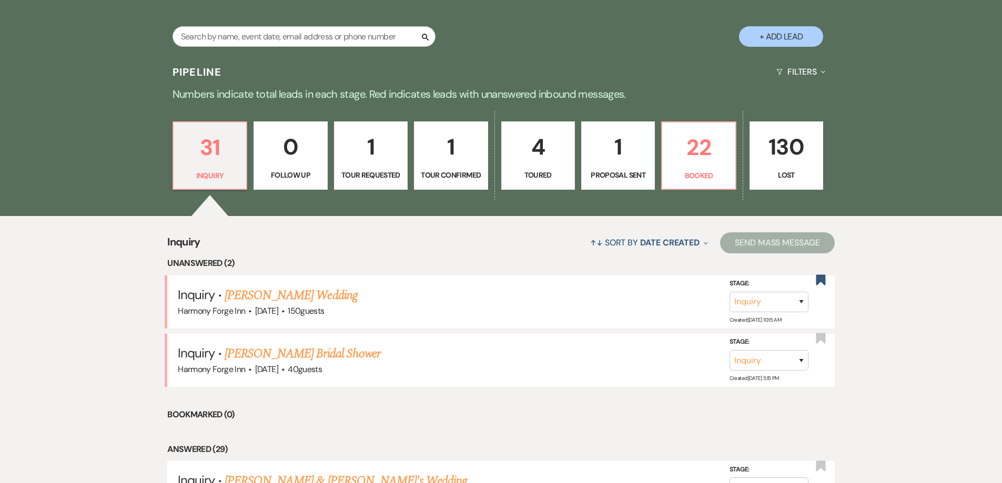
select select "2"
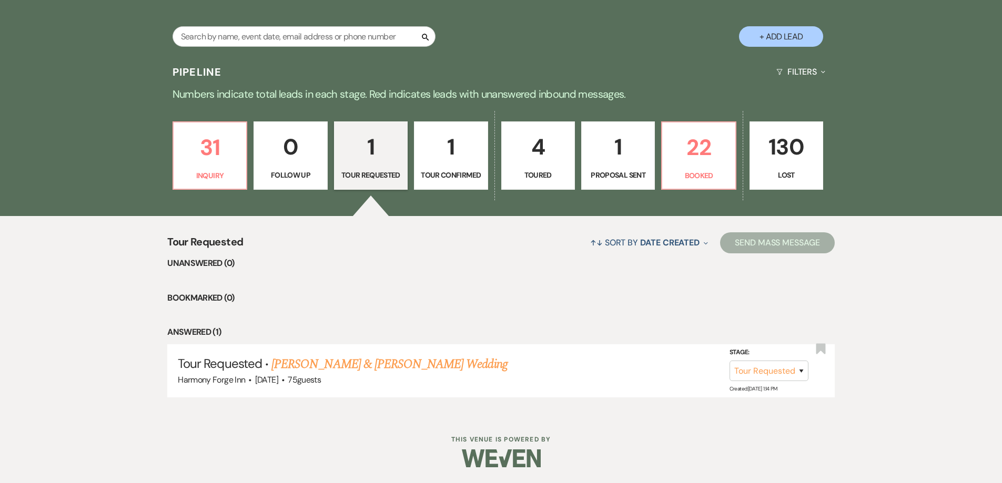
click at [467, 170] on p "Tour Confirmed" at bounding box center [451, 175] width 60 height 12
select select "4"
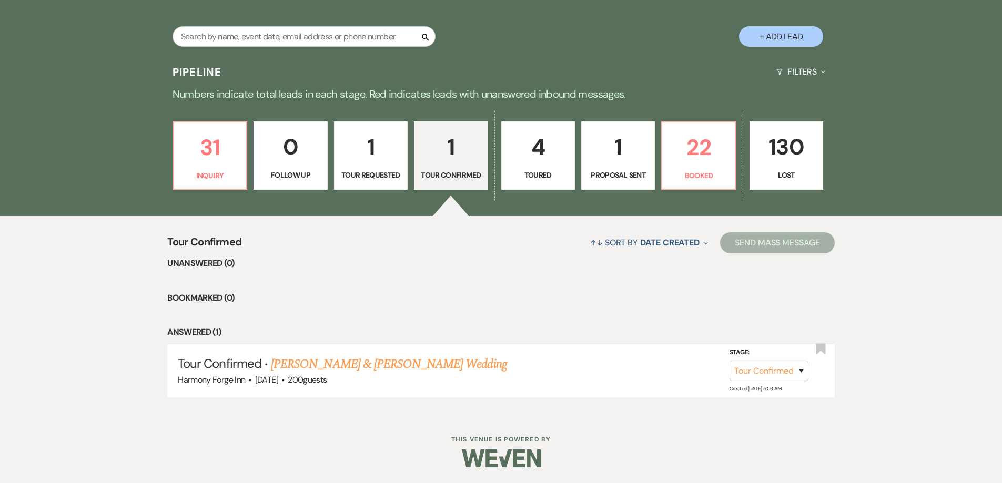
click at [528, 167] on link "4 Toured" at bounding box center [538, 155] width 74 height 68
select select "5"
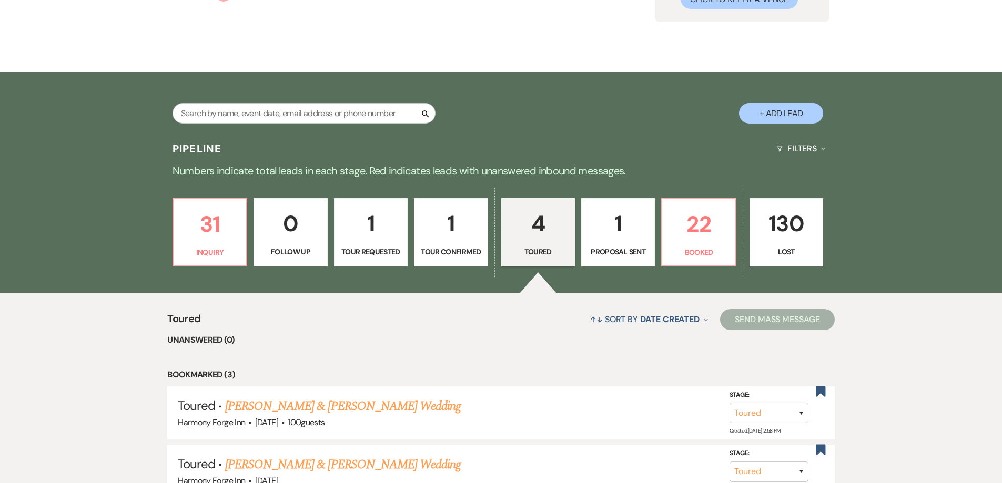
scroll to position [126, 0]
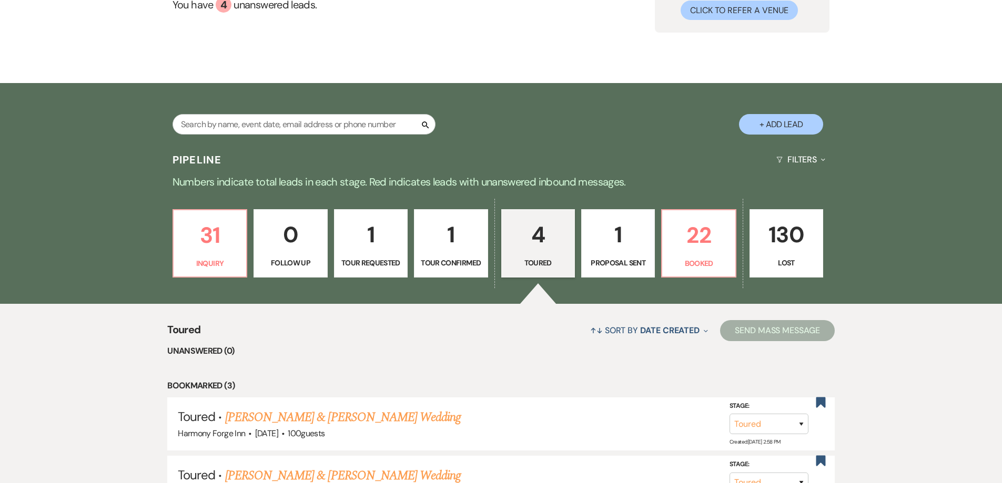
click at [623, 253] on link "1 Proposal Sent" at bounding box center [618, 243] width 74 height 68
select select "6"
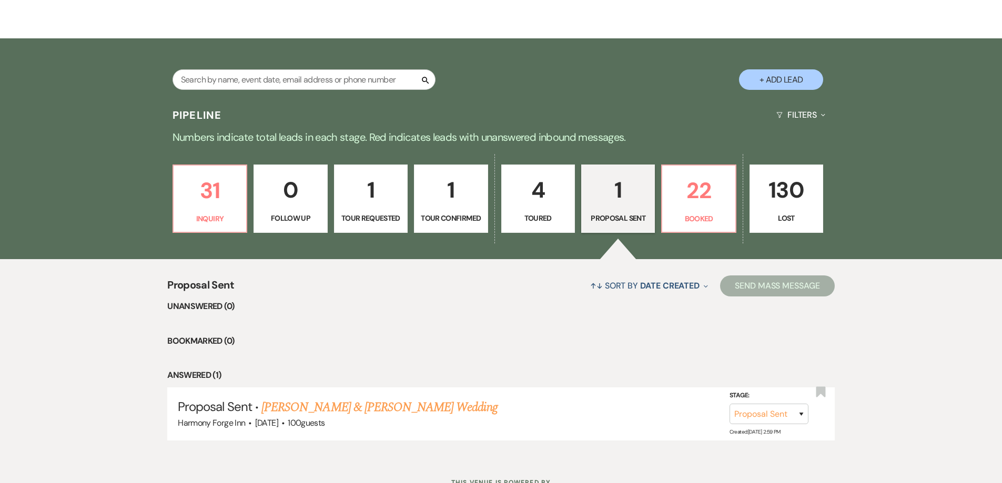
scroll to position [213, 0]
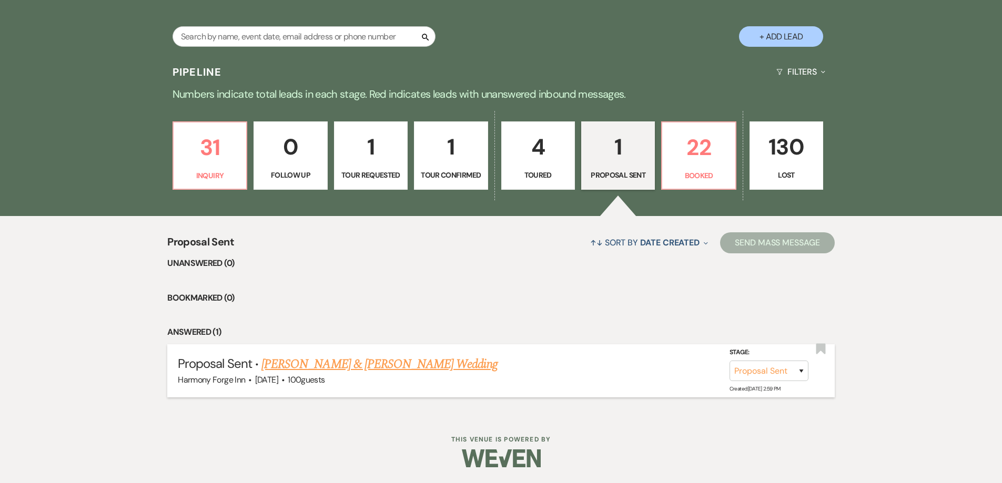
click at [356, 357] on link "[PERSON_NAME] & [PERSON_NAME] Wedding" at bounding box center [379, 364] width 236 height 19
select select "6"
select select "5"
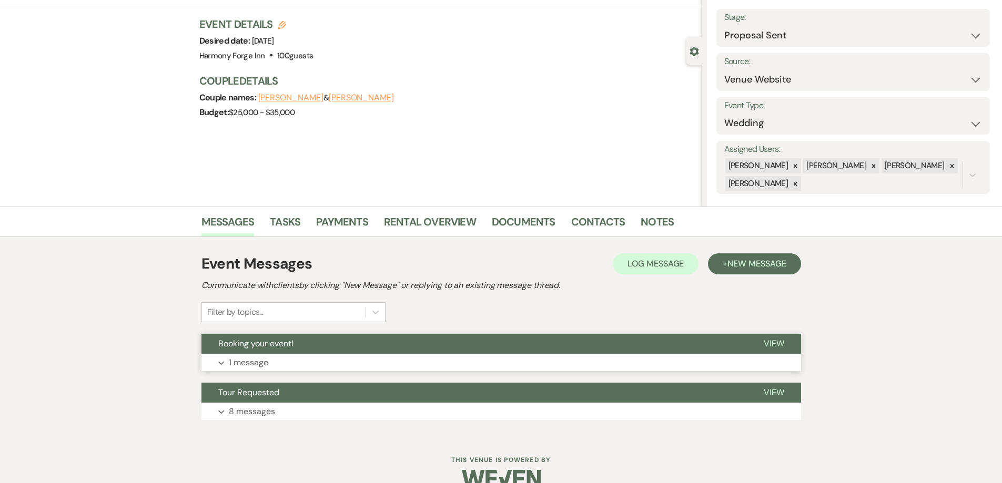
scroll to position [78, 0]
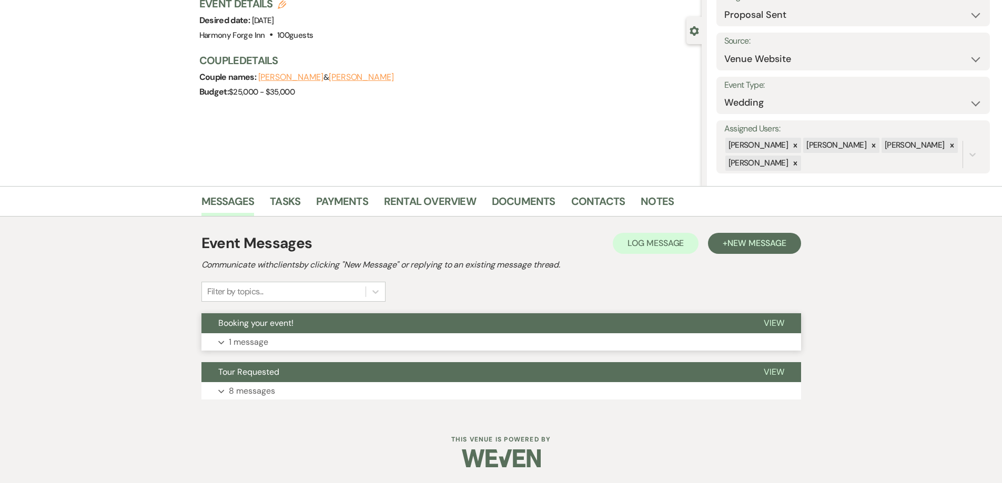
click at [255, 339] on p "1 message" at bounding box center [248, 342] width 39 height 14
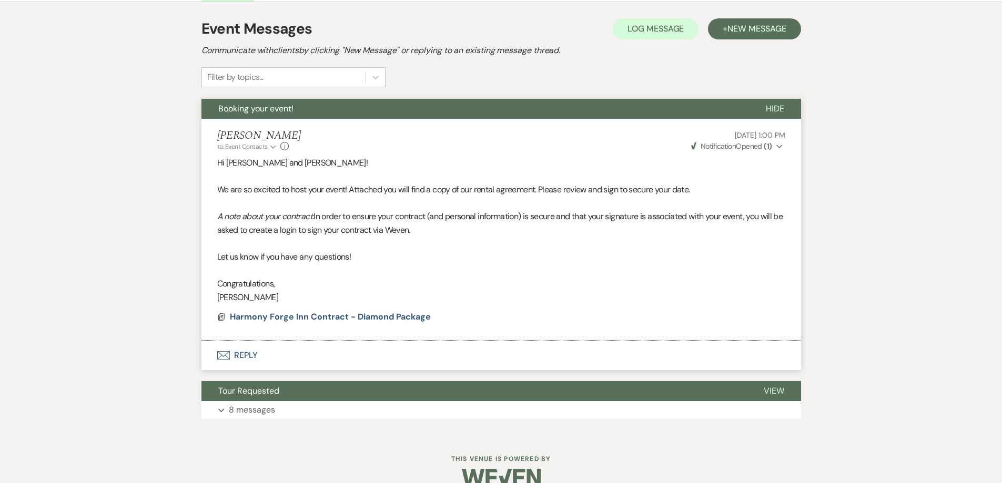
scroll to position [312, 0]
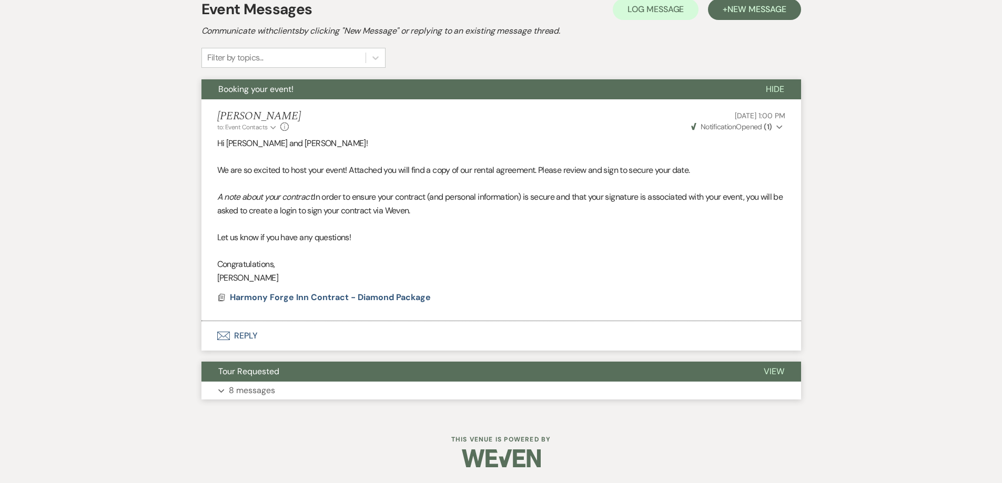
click at [238, 389] on p "8 messages" at bounding box center [252, 391] width 46 height 14
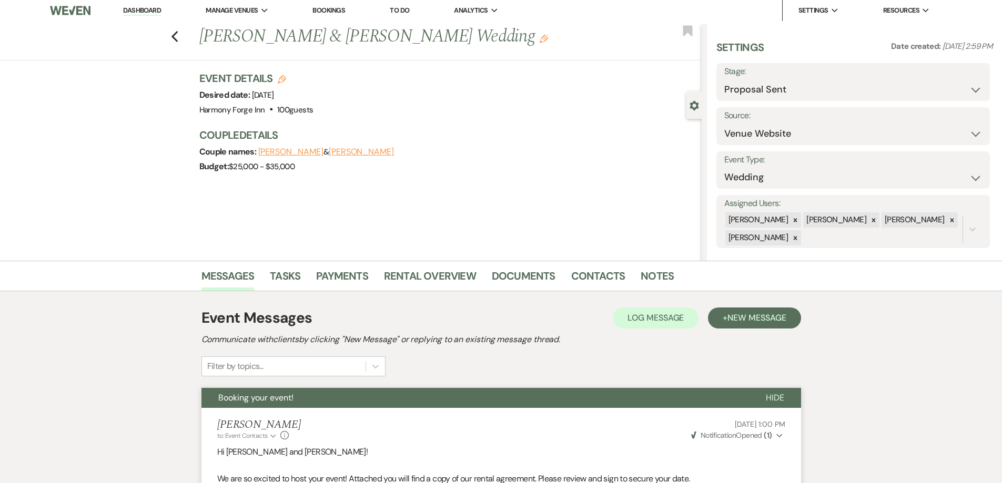
scroll to position [0, 0]
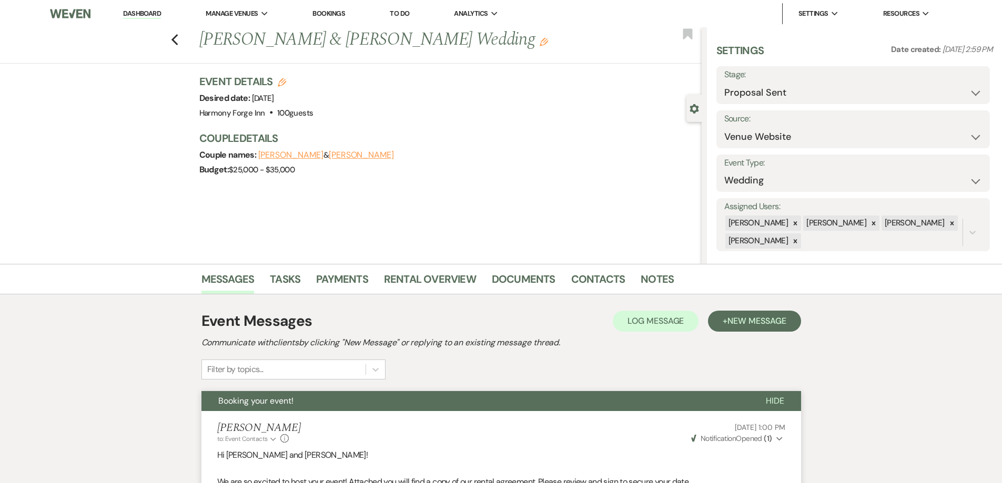
click at [144, 14] on link "Dashboard" at bounding box center [142, 14] width 38 height 10
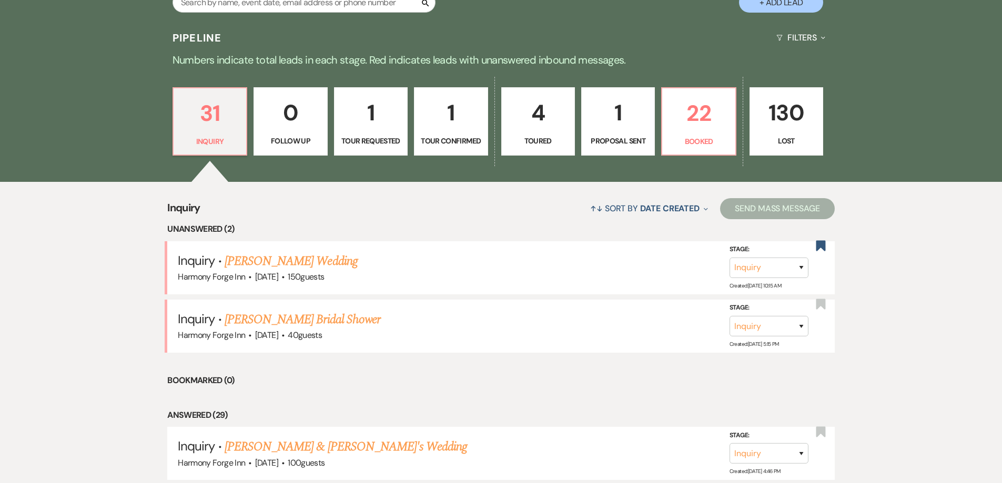
scroll to position [263, 0]
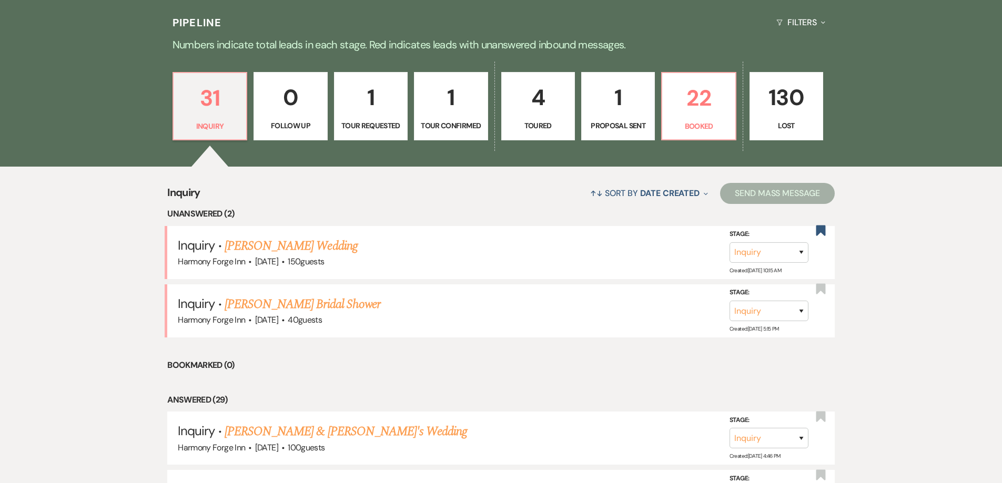
click at [430, 118] on link "1 Tour Confirmed" at bounding box center [451, 106] width 74 height 68
select select "4"
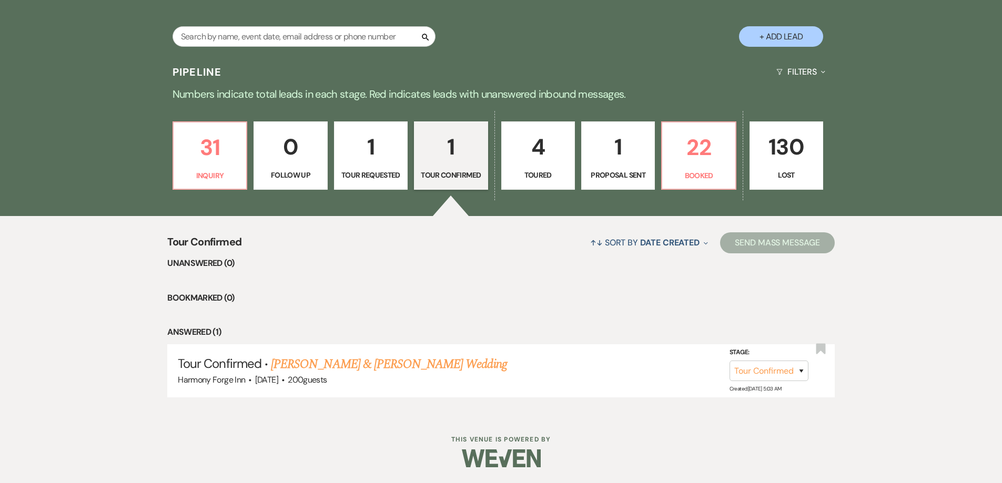
scroll to position [213, 0]
click at [381, 157] on p "1" at bounding box center [371, 146] width 60 height 35
select select "2"
